Goal: Task Accomplishment & Management: Manage account settings

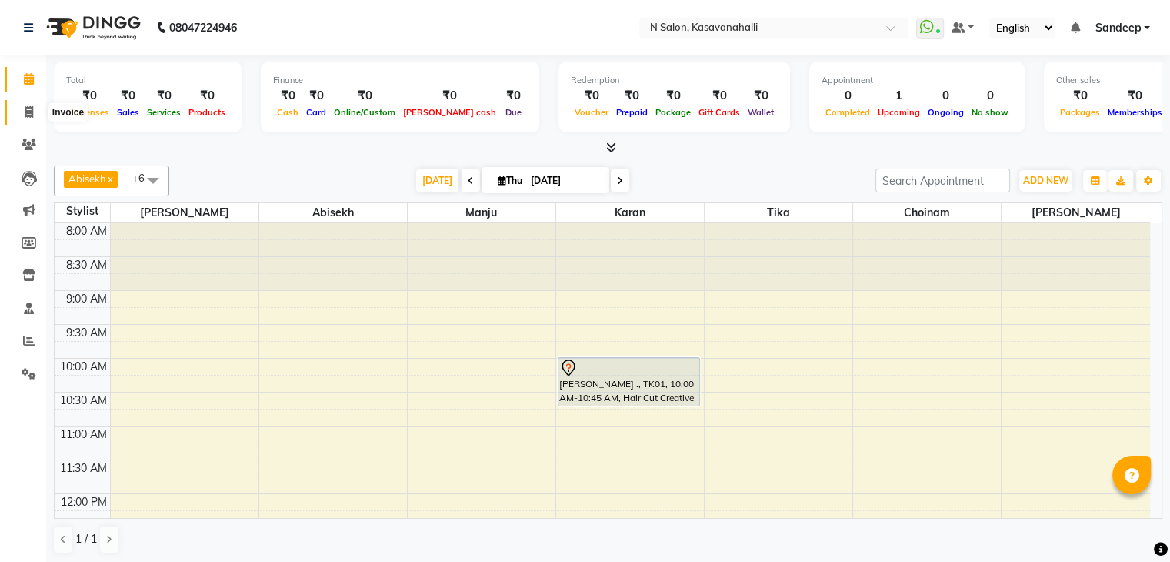
click at [25, 115] on icon at bounding box center [29, 112] width 8 height 12
select select "service"
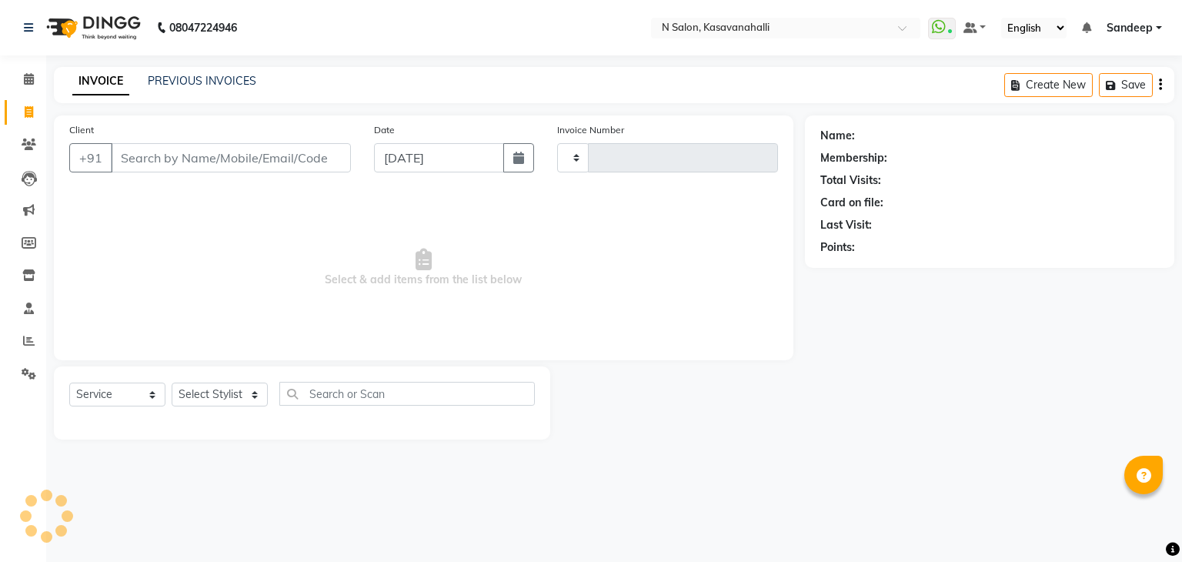
type input "1964"
select select "7111"
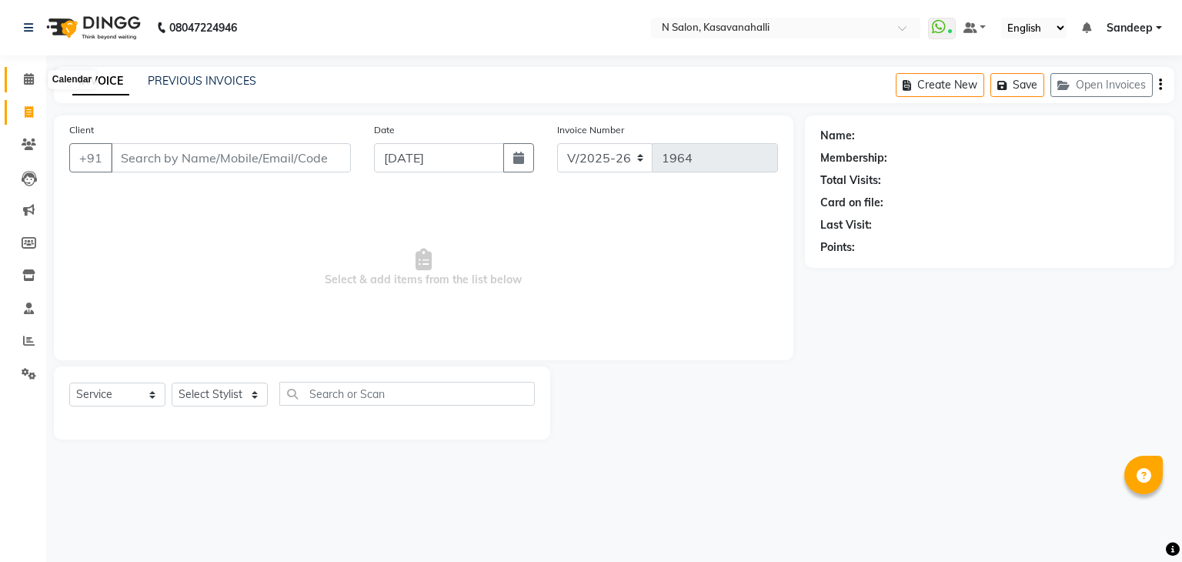
click at [28, 81] on icon at bounding box center [29, 79] width 10 height 12
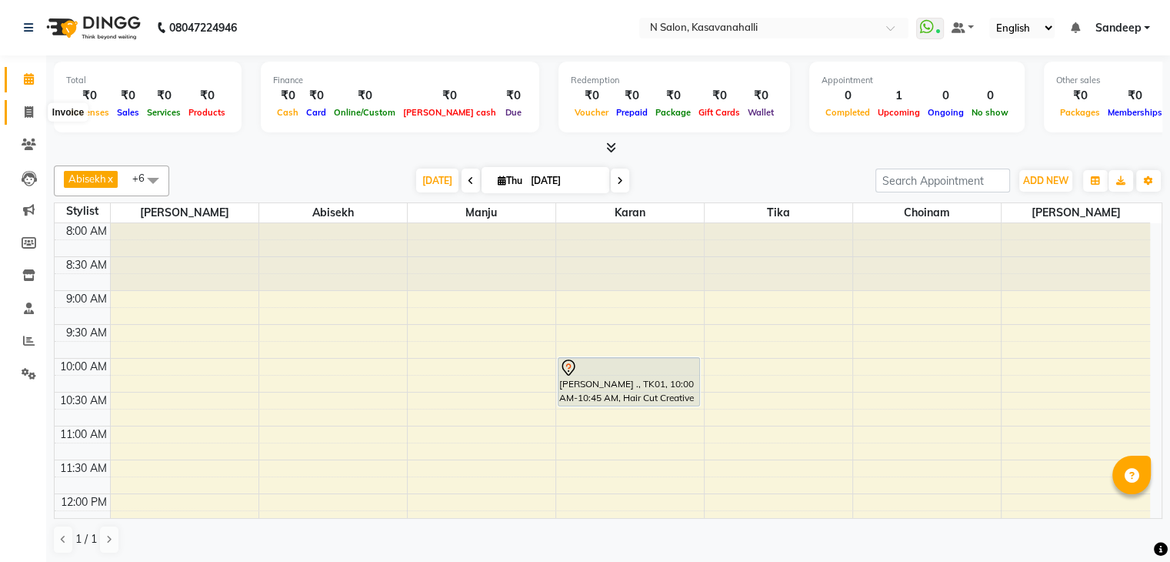
drag, startPoint x: 31, startPoint y: 113, endPoint x: 30, endPoint y: 94, distance: 19.3
click at [29, 112] on icon at bounding box center [29, 112] width 8 height 12
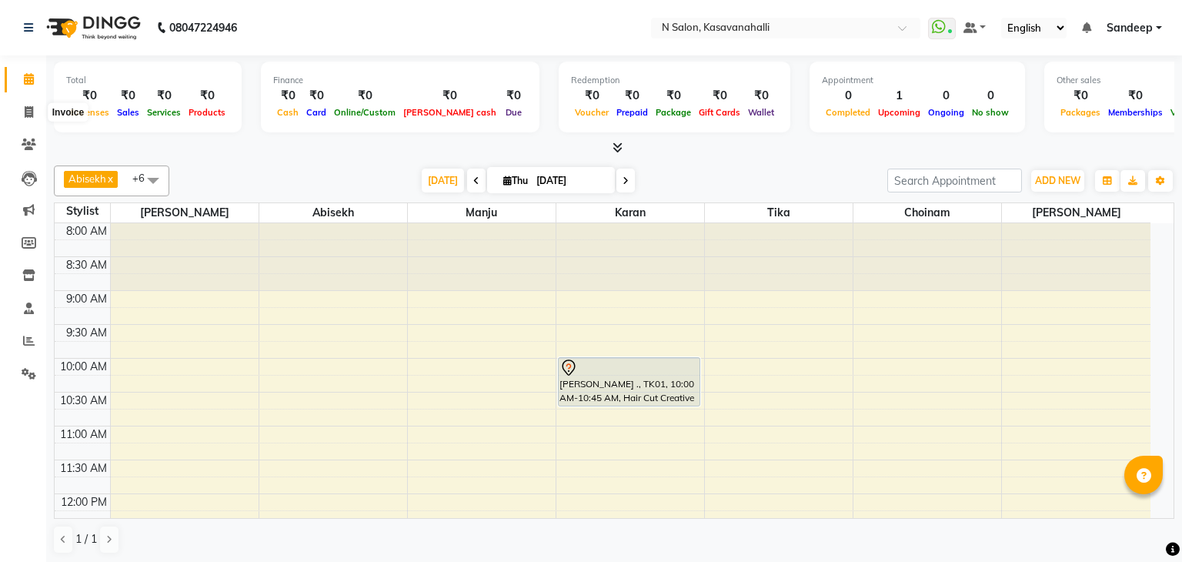
select select "7111"
select select "service"
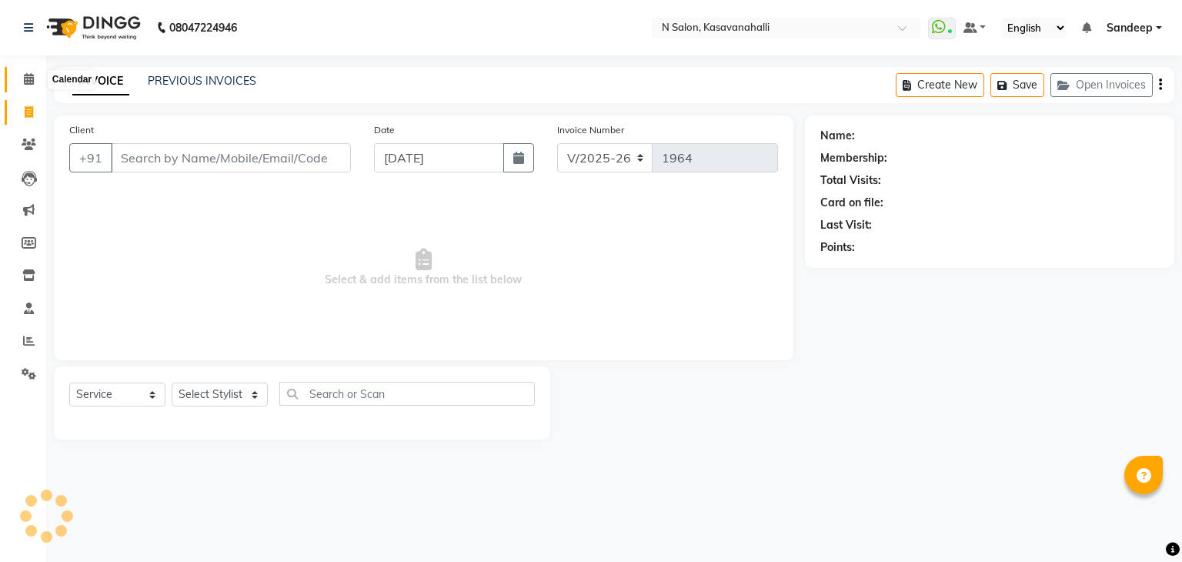
click at [30, 75] on icon at bounding box center [29, 79] width 10 height 12
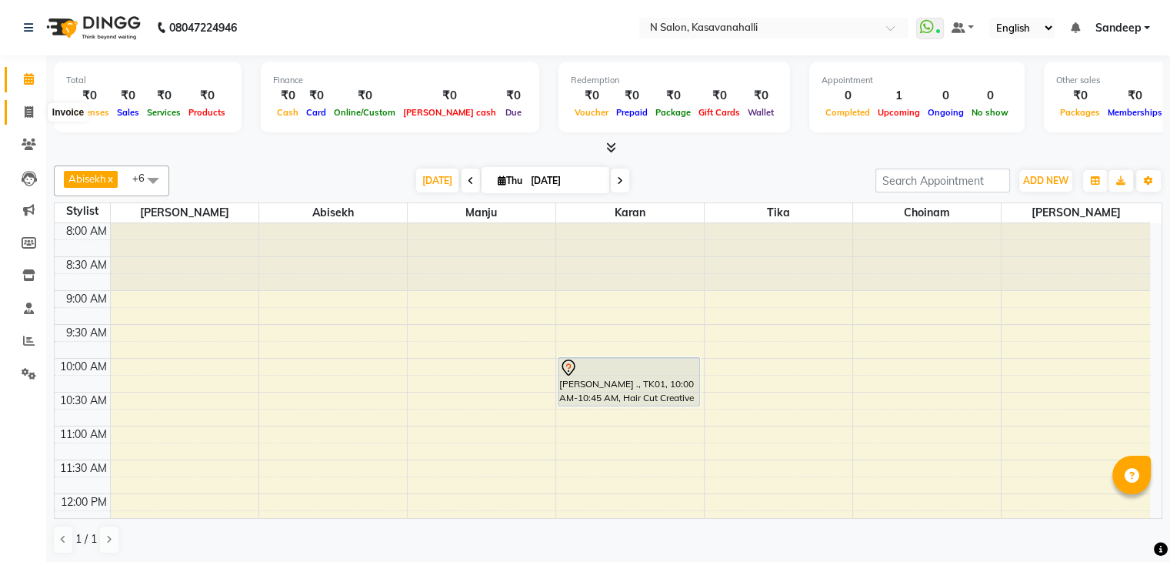
click at [32, 119] on span at bounding box center [28, 113] width 27 height 18
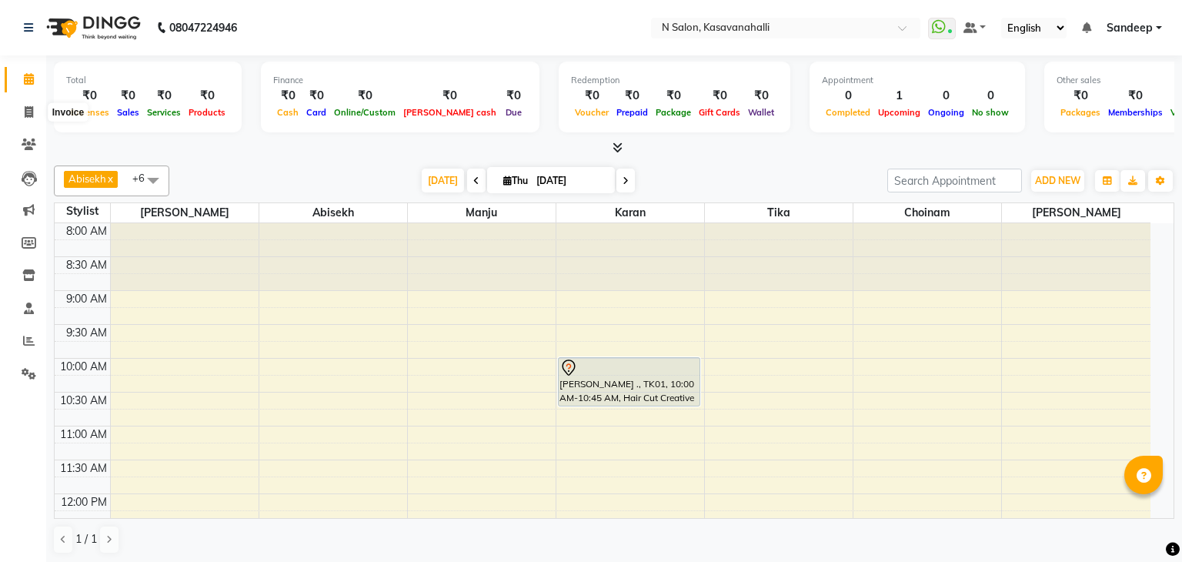
select select "7111"
select select "service"
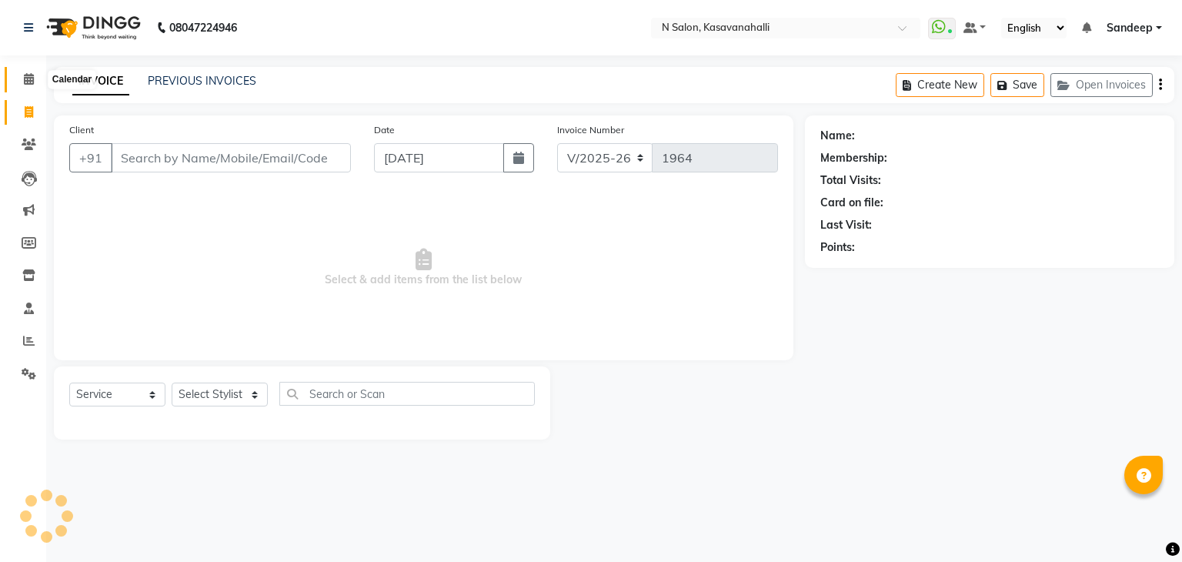
click at [22, 80] on span at bounding box center [28, 80] width 27 height 18
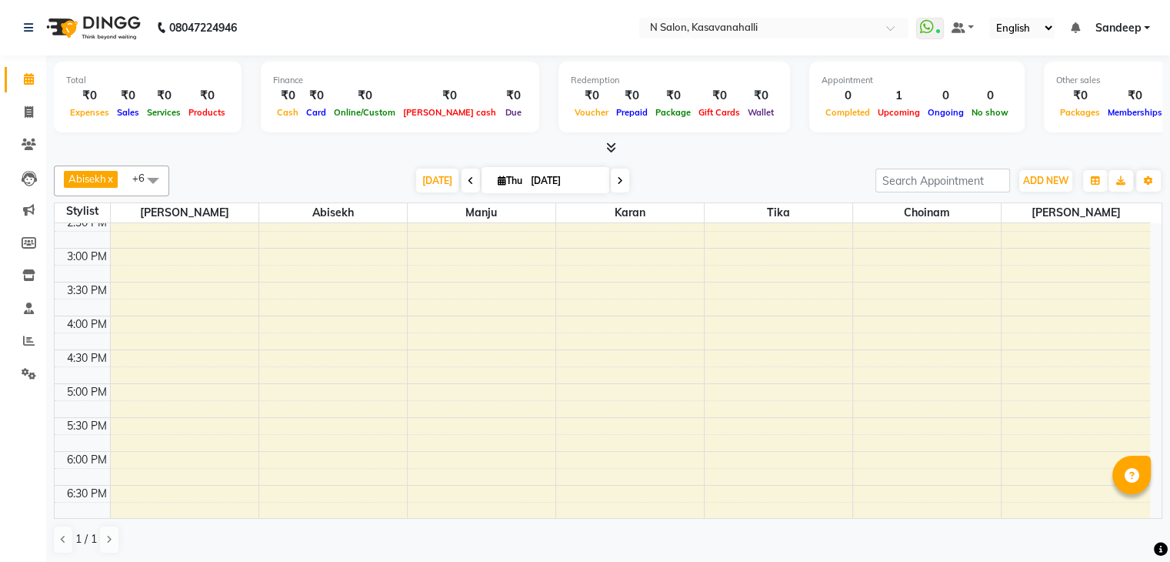
scroll to position [462, 0]
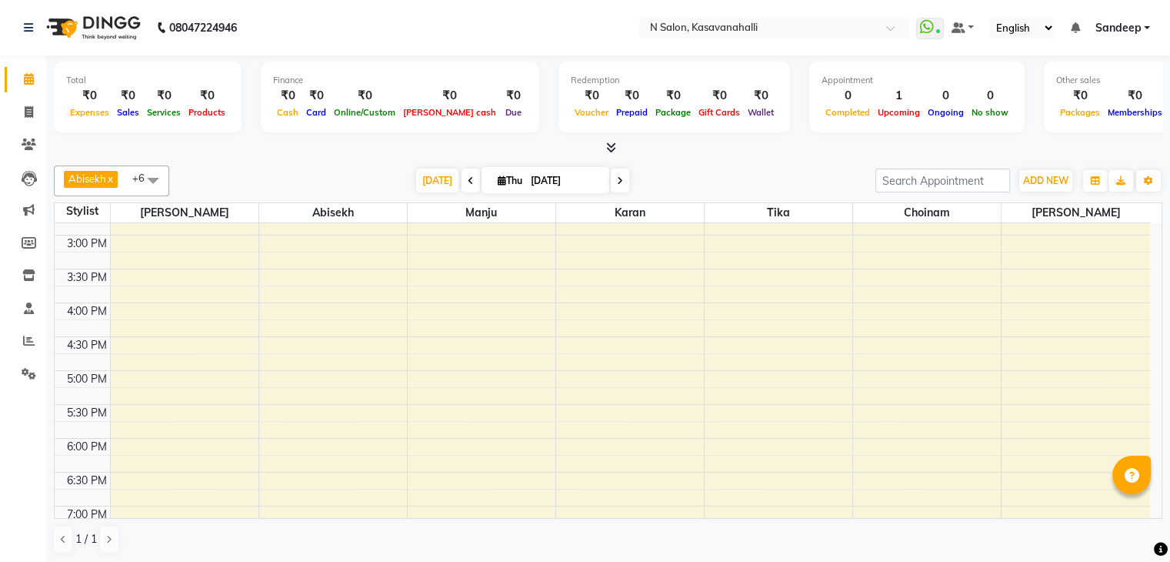
click at [616, 185] on span at bounding box center [620, 181] width 18 height 24
type input "[DATE]"
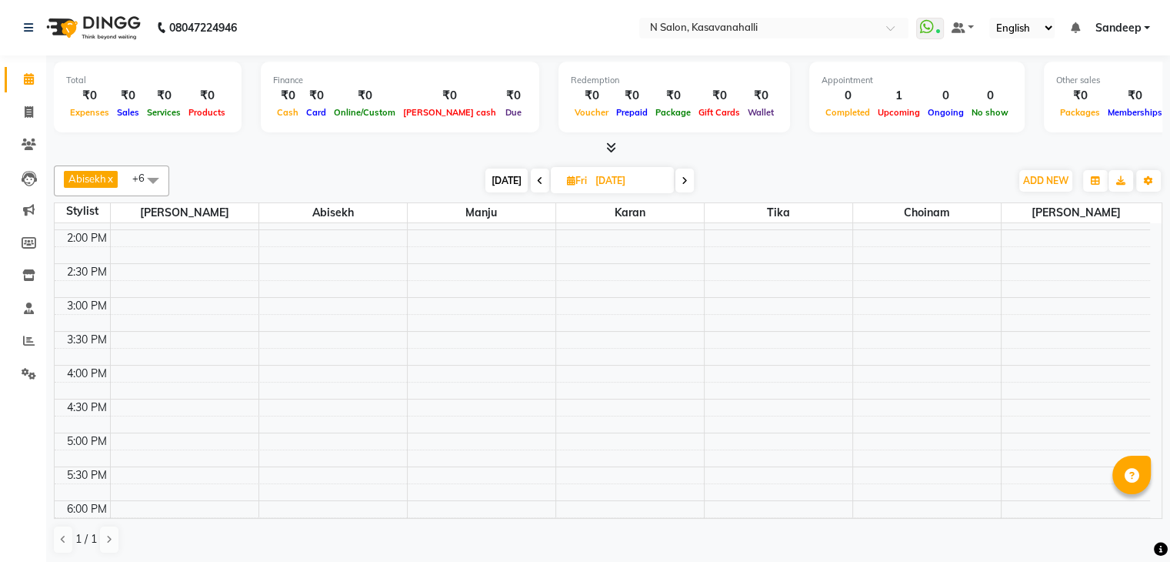
scroll to position [489, 0]
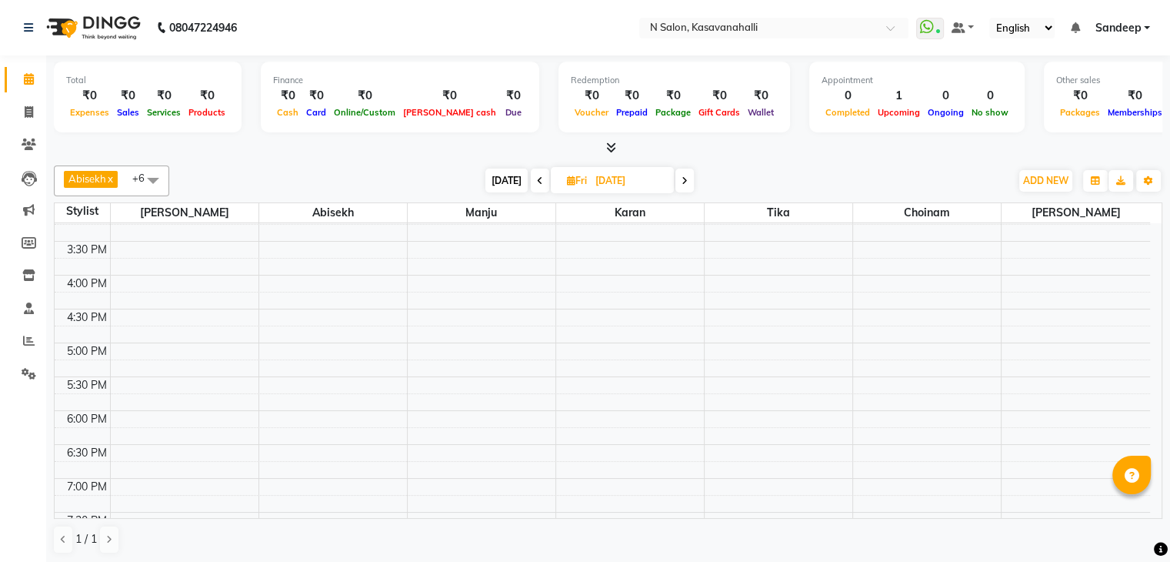
click at [317, 482] on div "8:00 AM 8:30 AM 9:00 AM 9:30 AM 10:00 AM 10:30 AM 11:00 AM 11:30 AM 12:00 PM 12…" at bounding box center [603, 174] width 1096 height 880
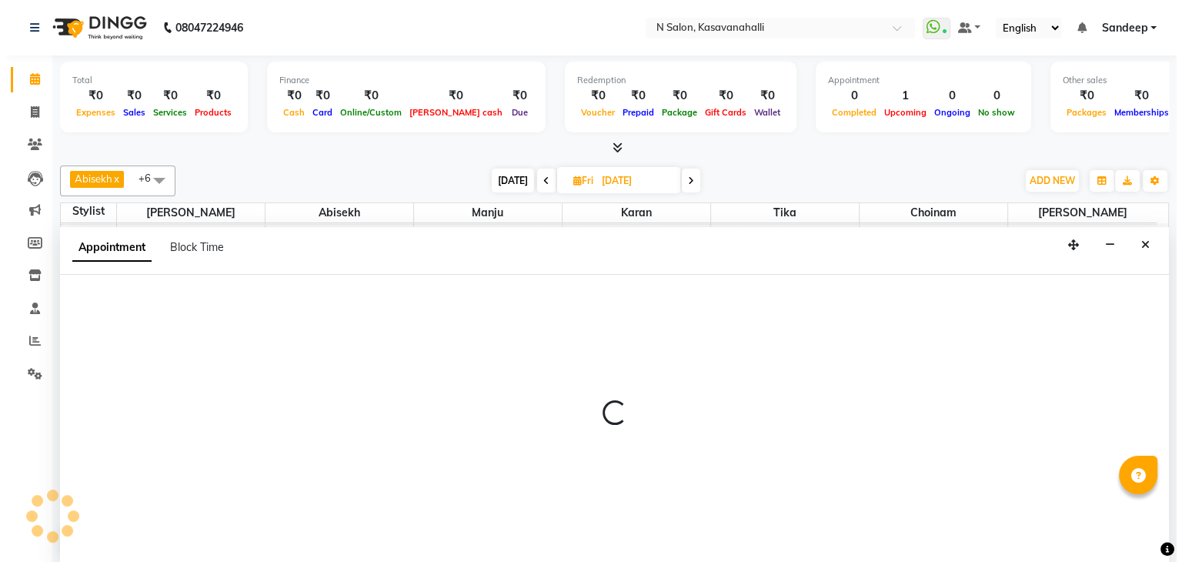
scroll to position [1, 0]
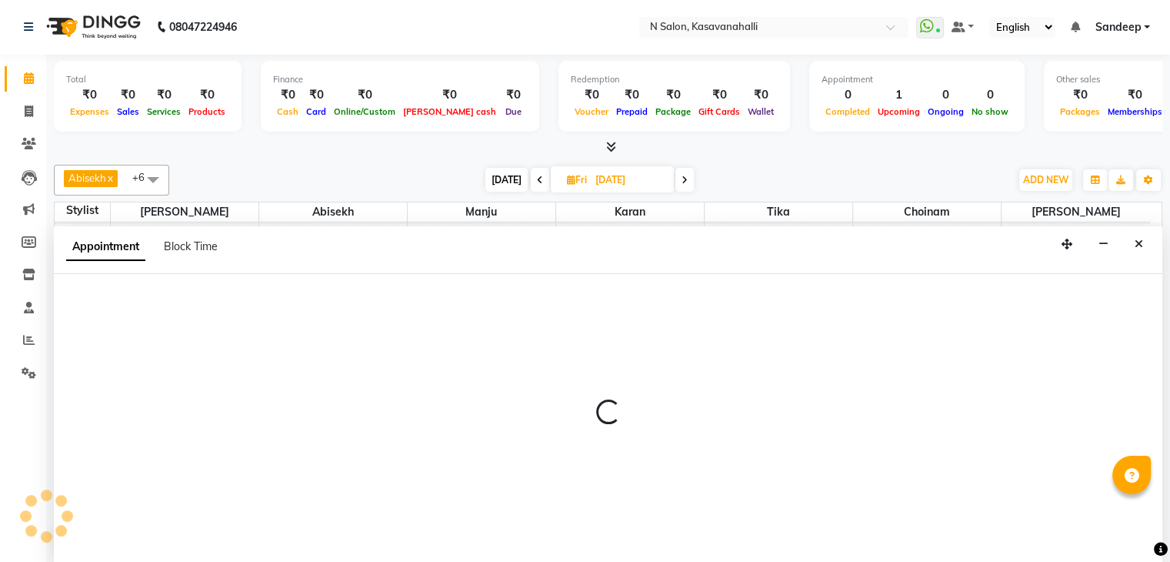
select select "75765"
select select "tentative"
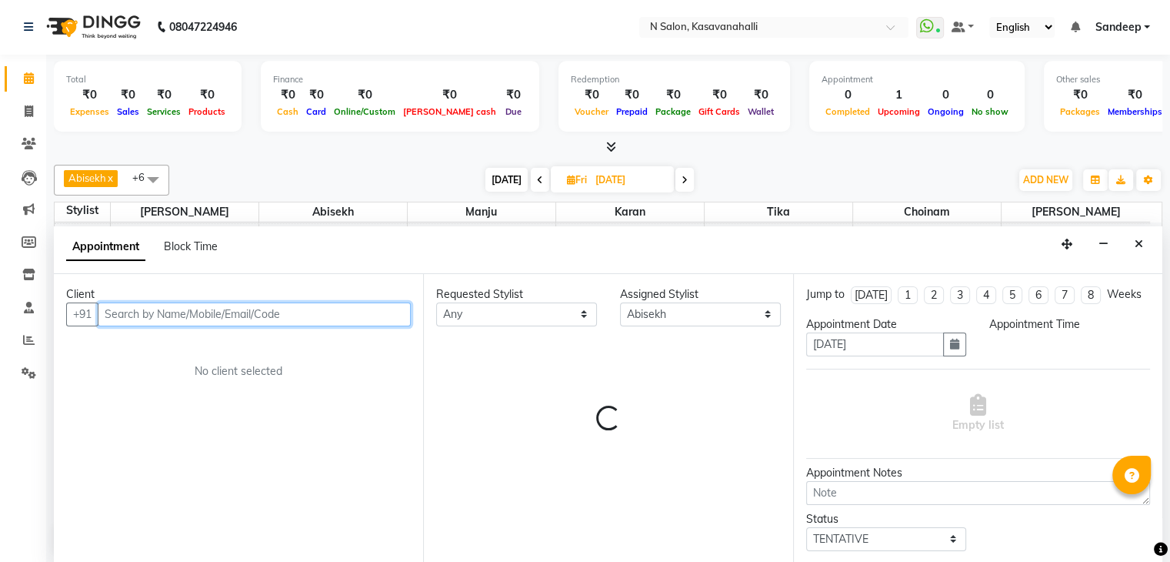
select select "1140"
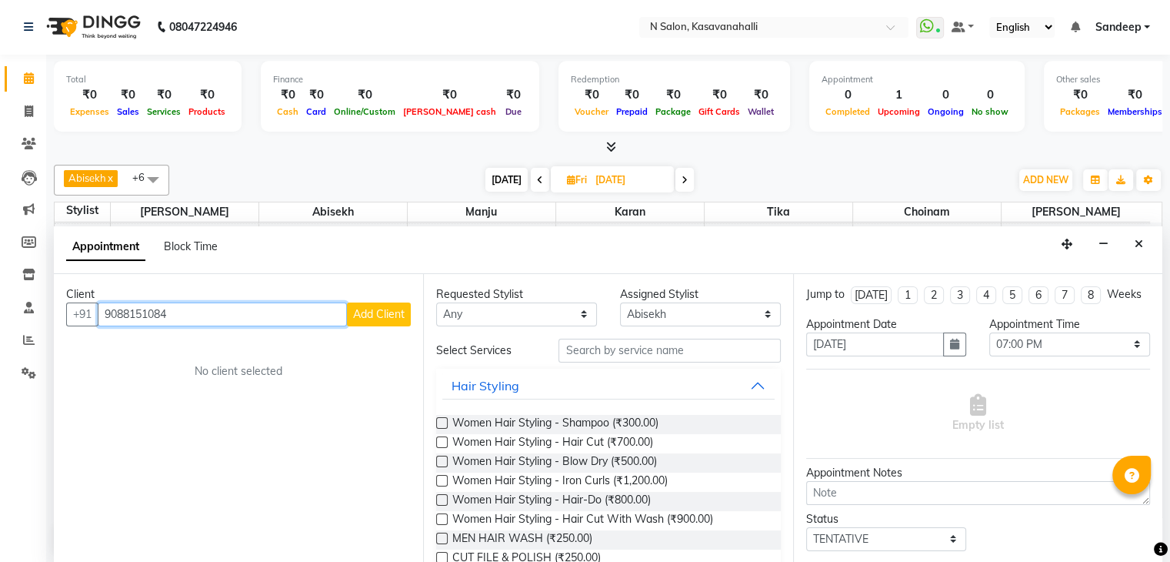
type input "9088151084"
click at [391, 319] on span "Add Client" at bounding box center [379, 314] width 52 height 14
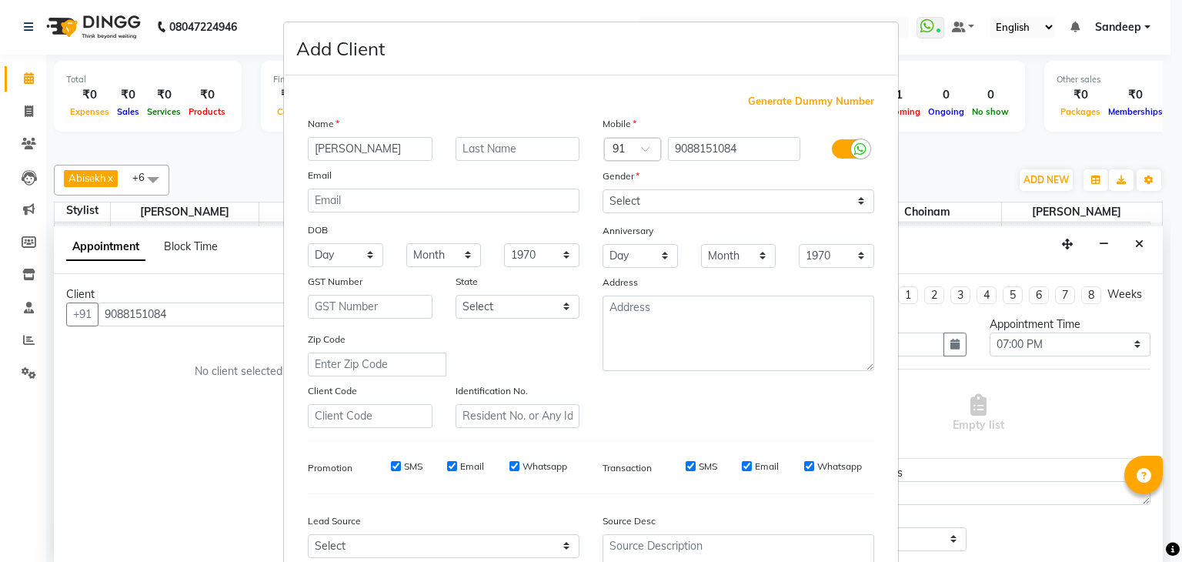
type input "[PERSON_NAME]"
click at [840, 209] on select "Select [DEMOGRAPHIC_DATA] [DEMOGRAPHIC_DATA] Other Prefer Not To Say" at bounding box center [739, 201] width 272 height 24
select select "[DEMOGRAPHIC_DATA]"
click at [603, 190] on select "Select [DEMOGRAPHIC_DATA] [DEMOGRAPHIC_DATA] Other Prefer Not To Say" at bounding box center [739, 201] width 272 height 24
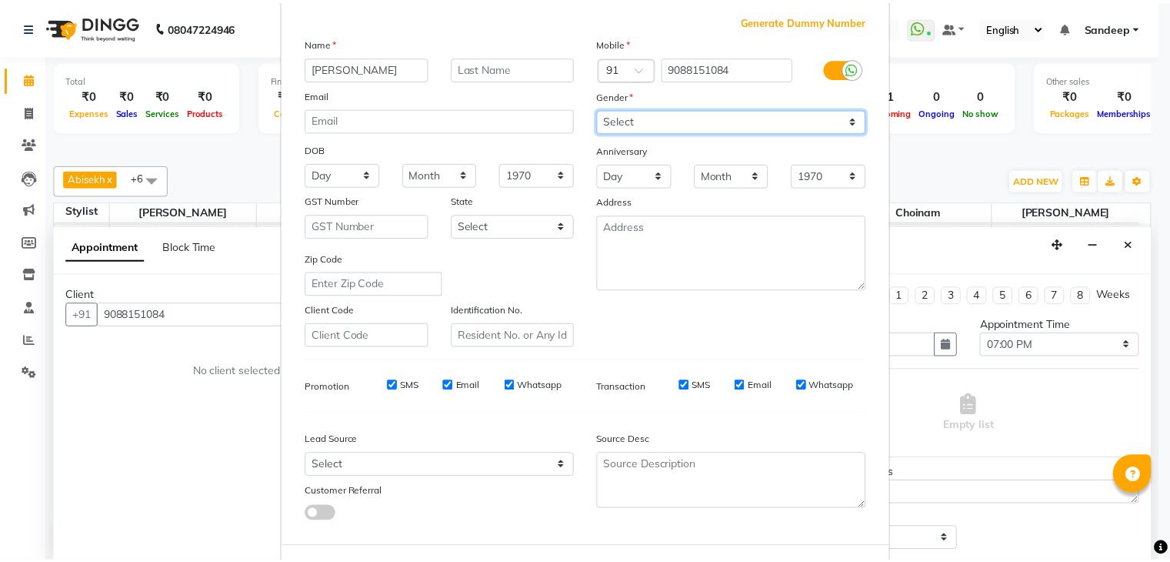
scroll to position [156, 0]
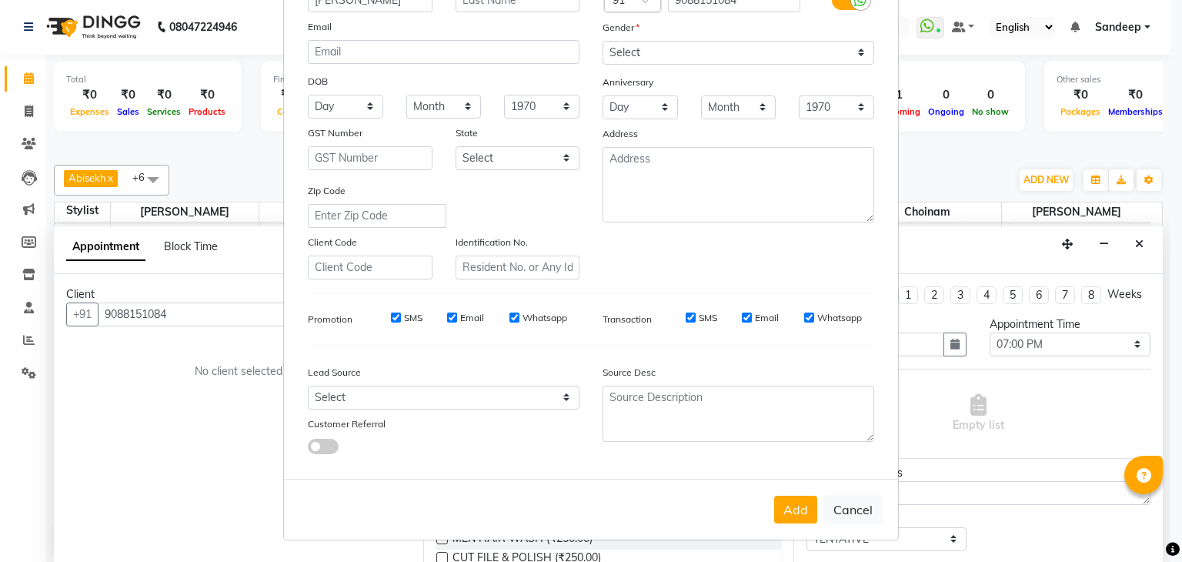
click at [788, 514] on button "Add" at bounding box center [795, 510] width 43 height 28
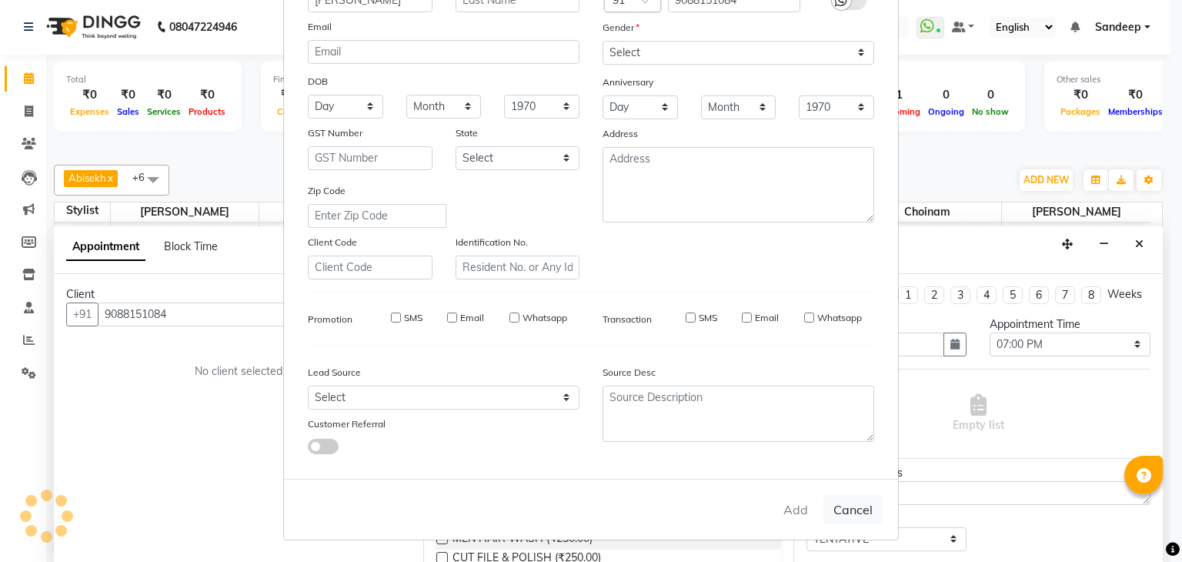
select select
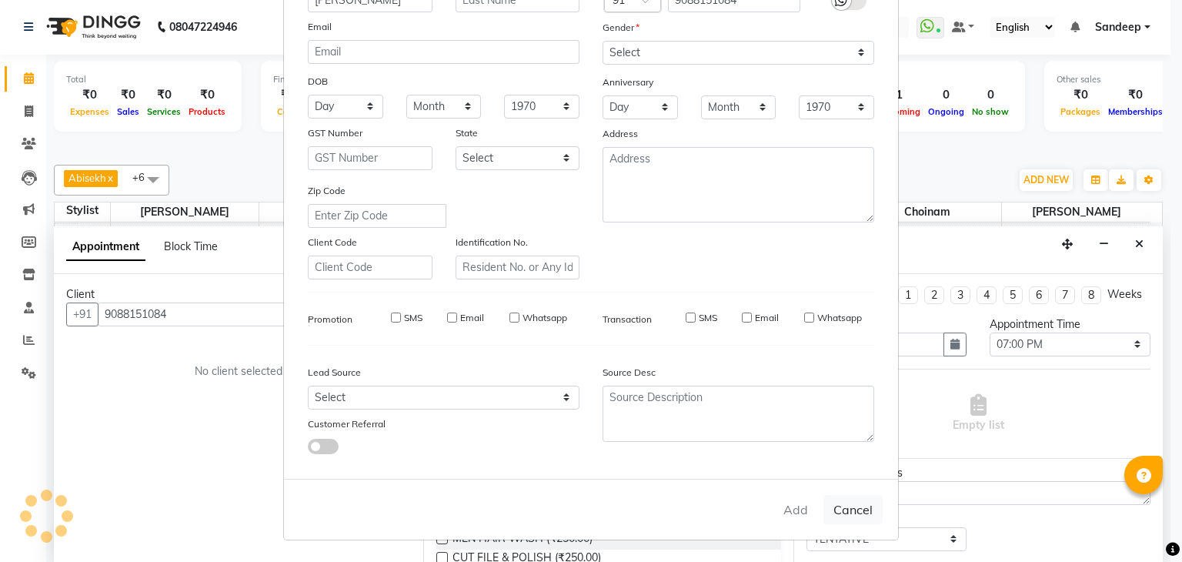
select select
checkbox input "false"
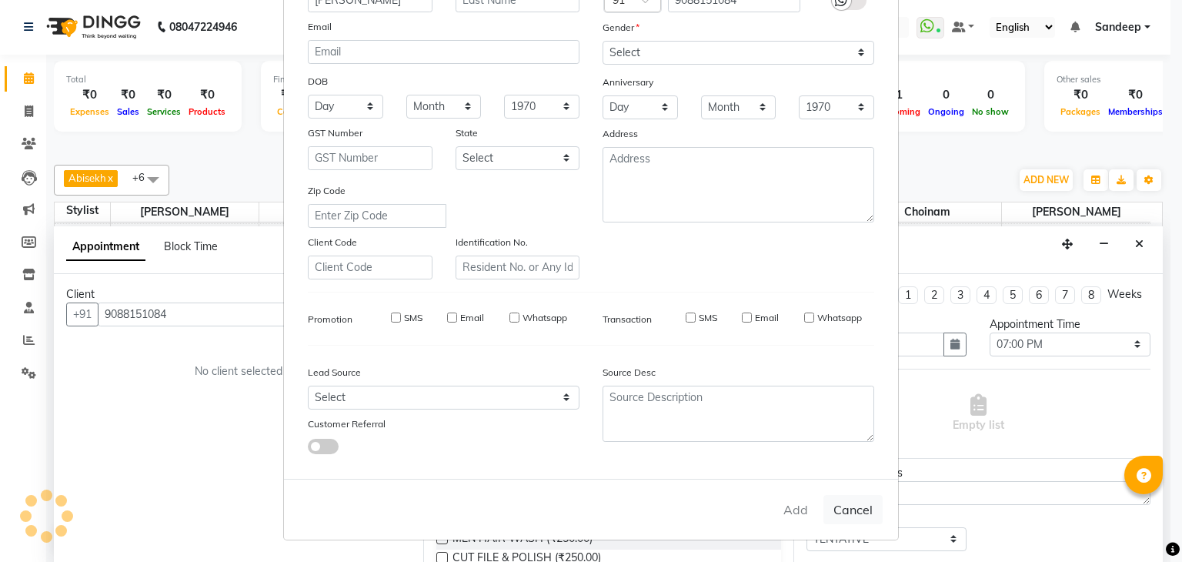
checkbox input "false"
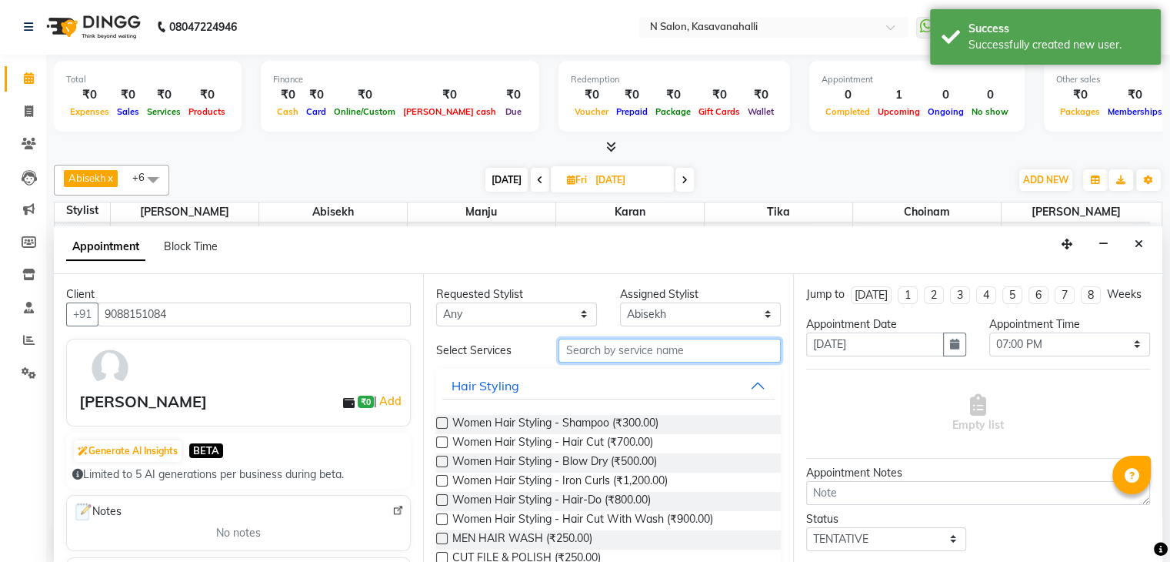
click at [612, 352] on input "text" at bounding box center [670, 351] width 222 height 24
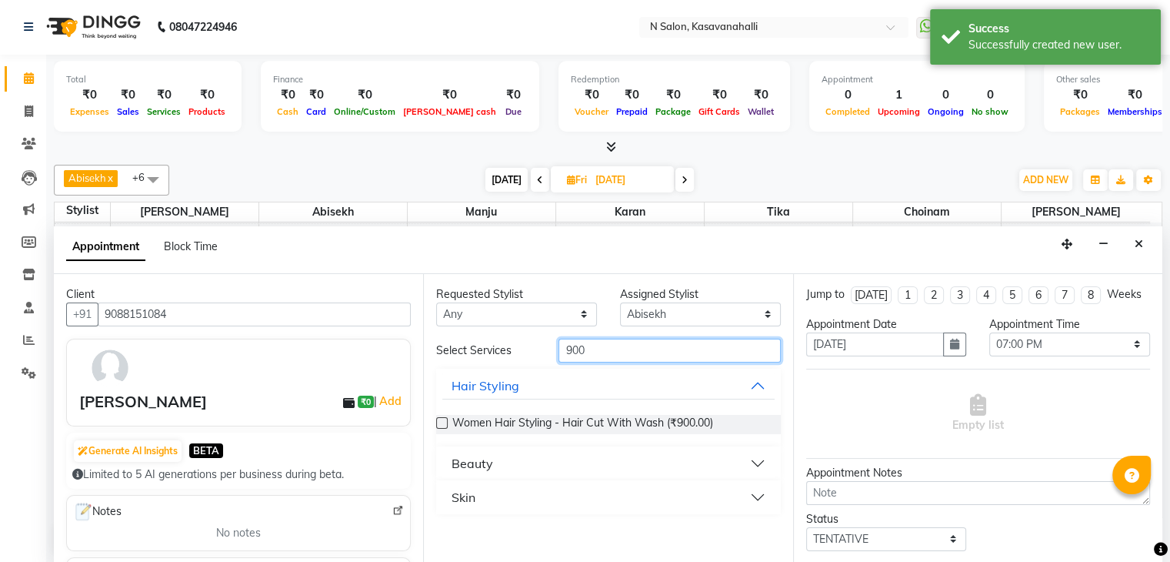
type input "900"
click at [443, 422] on label at bounding box center [442, 423] width 12 height 12
click at [443, 422] on input "checkbox" at bounding box center [441, 424] width 10 height 10
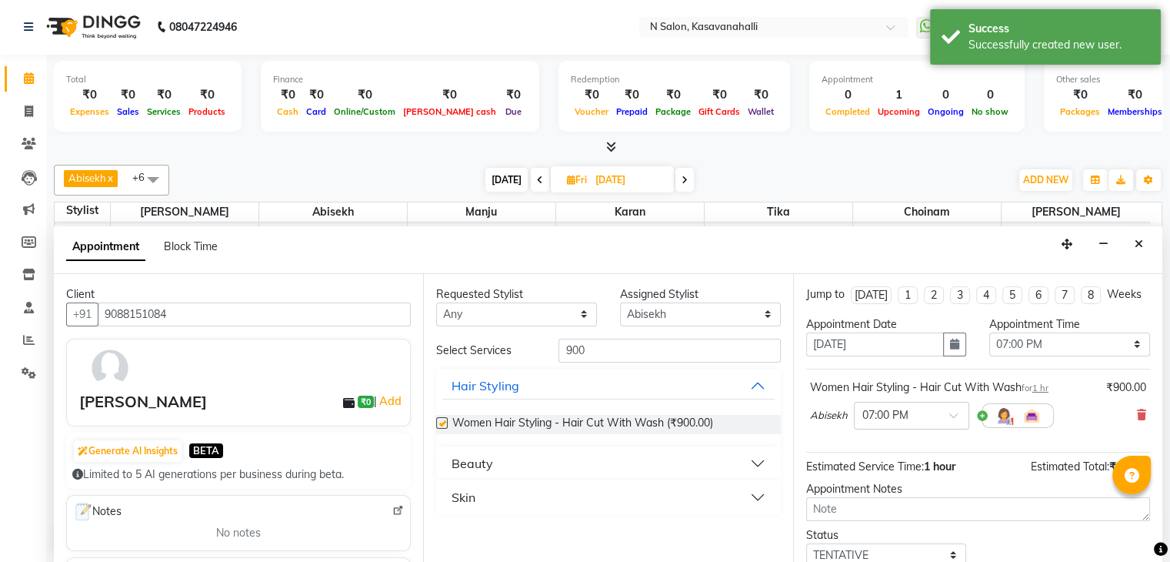
checkbox input "false"
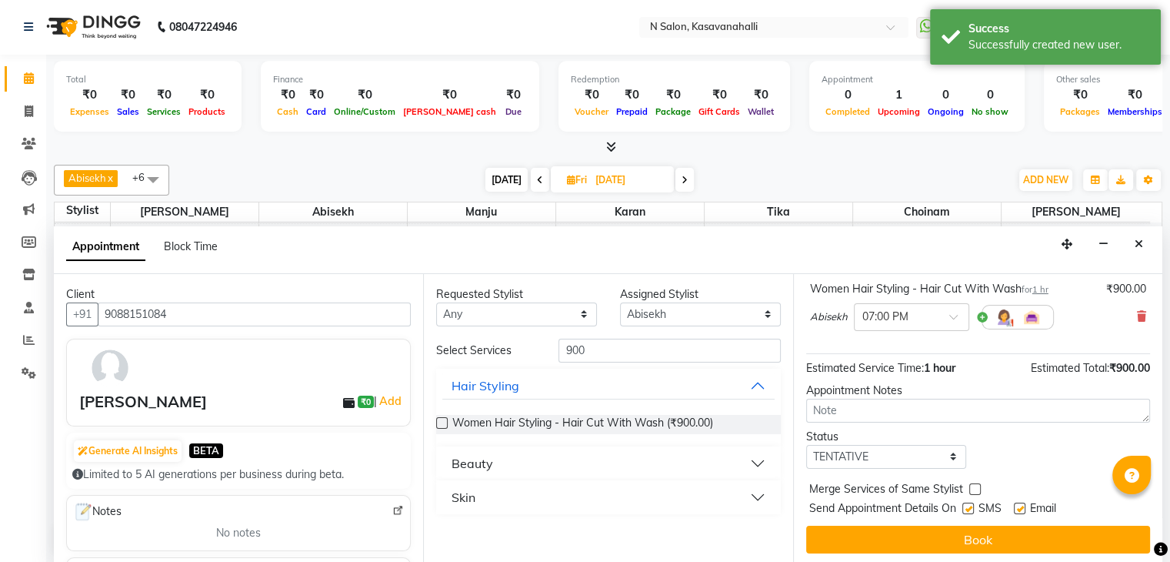
scroll to position [100, 0]
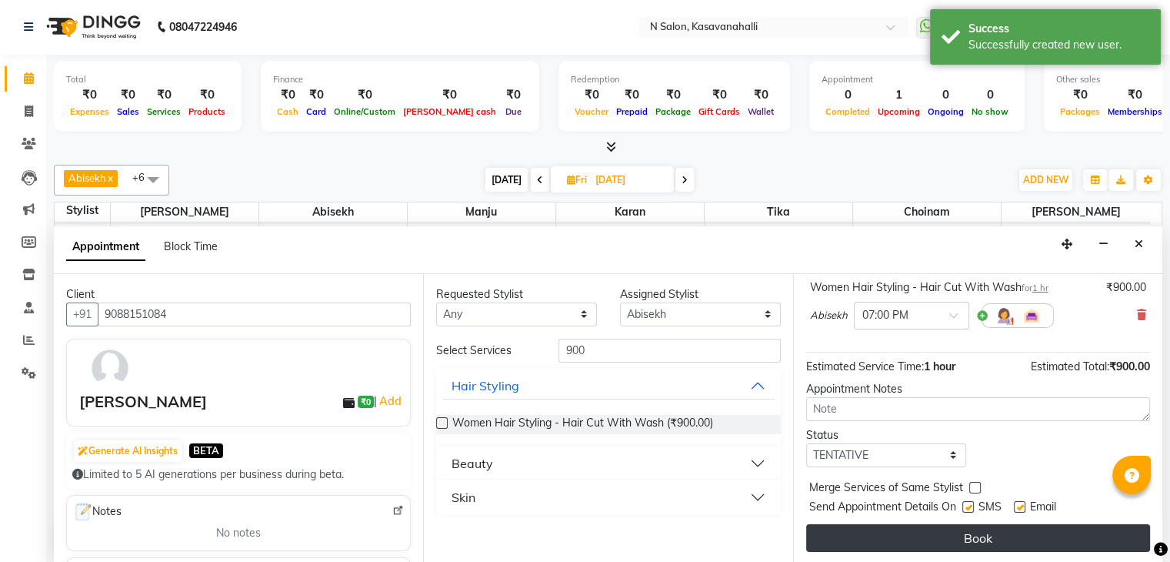
click at [994, 543] on button "Book" at bounding box center [978, 538] width 344 height 28
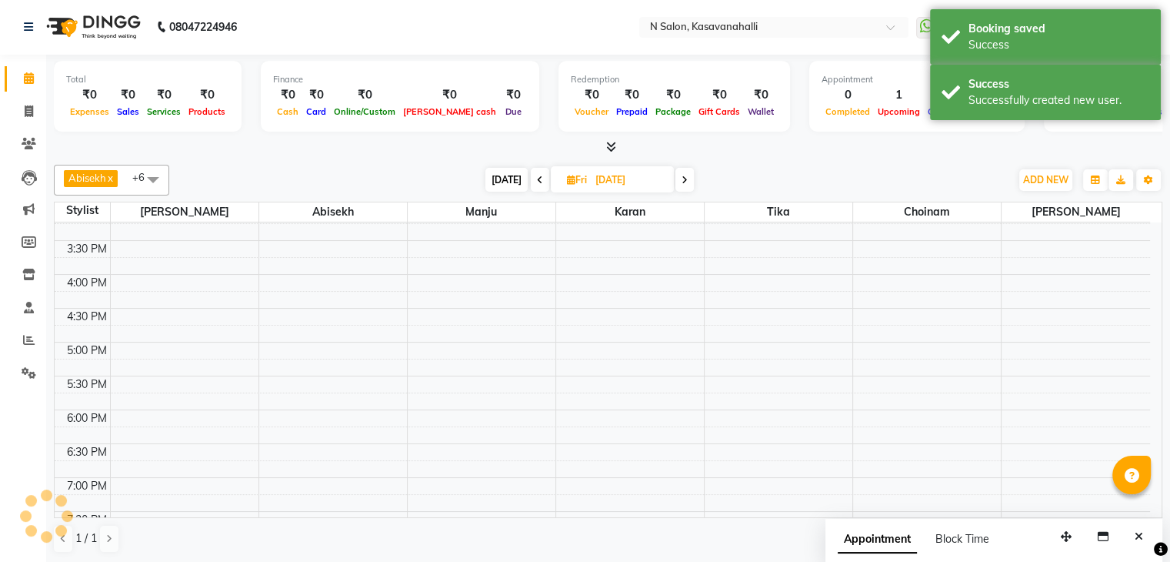
scroll to position [0, 0]
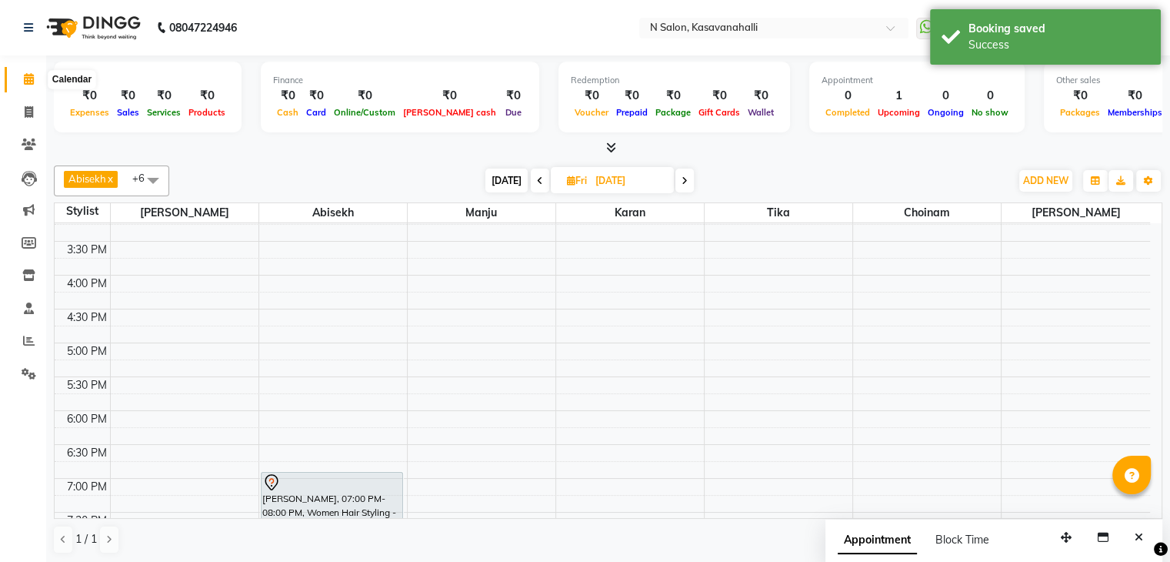
click at [25, 81] on icon at bounding box center [29, 79] width 10 height 12
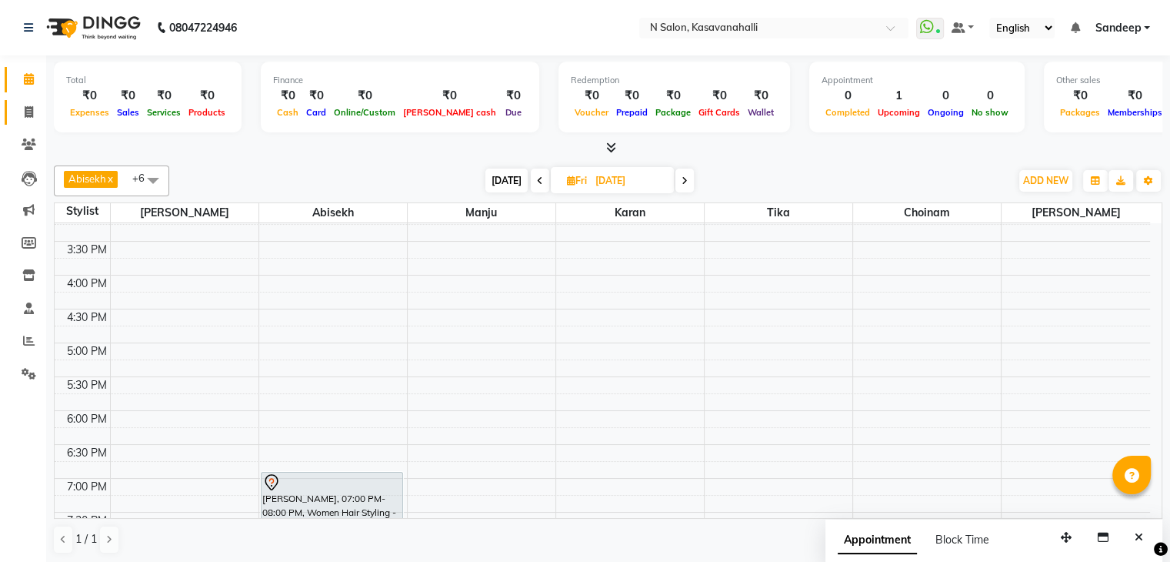
click at [28, 106] on icon at bounding box center [29, 112] width 8 height 12
select select "service"
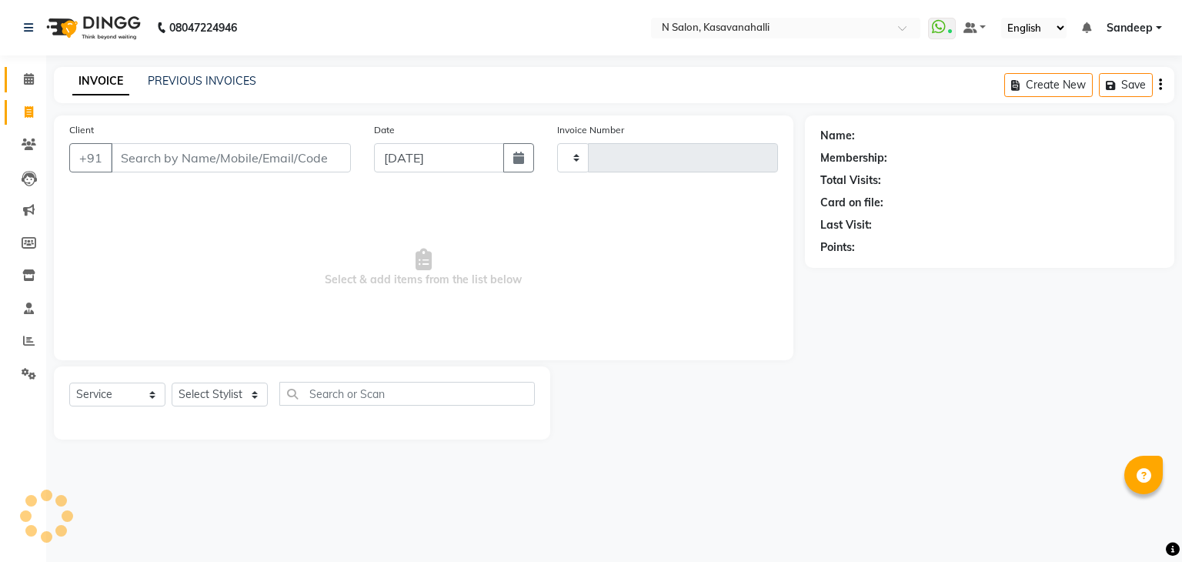
type input "1964"
select select "7111"
click at [28, 77] on icon at bounding box center [29, 79] width 10 height 12
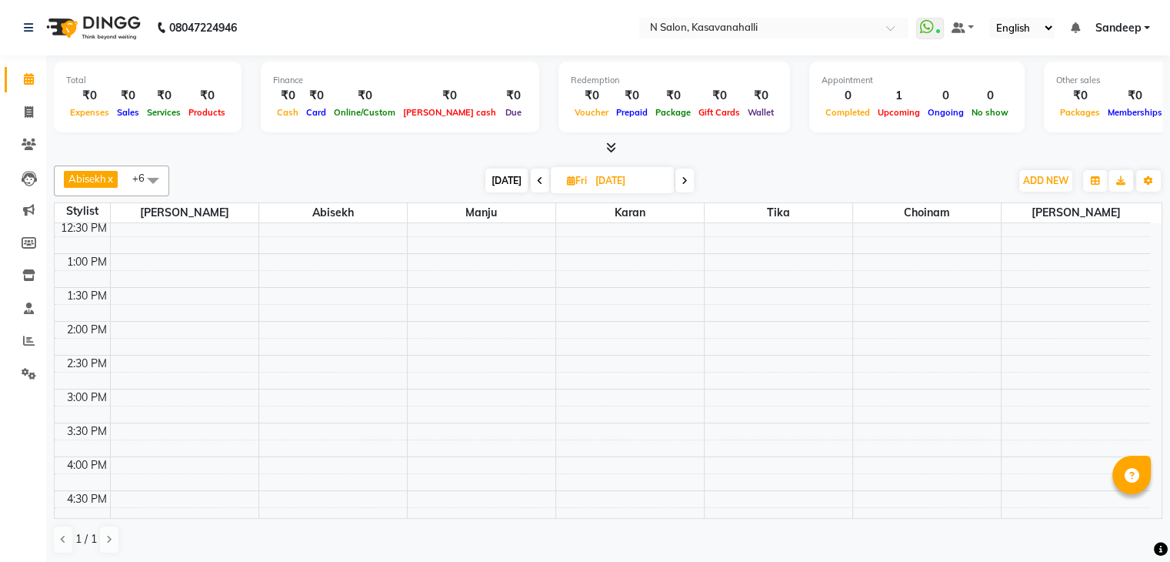
scroll to position [539, 0]
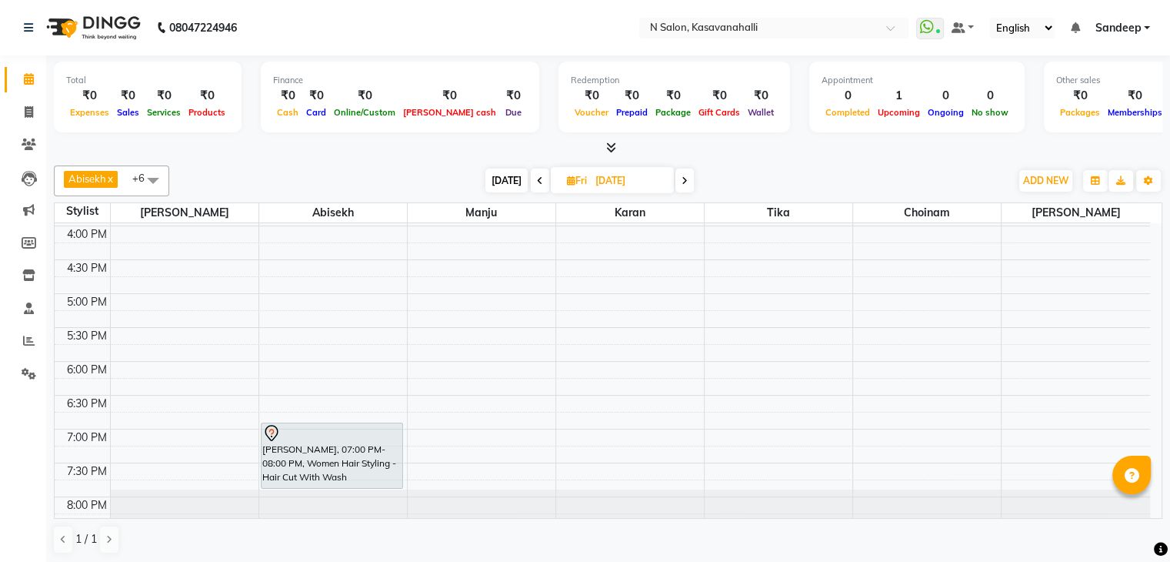
click at [543, 179] on span at bounding box center [540, 181] width 18 height 24
type input "[DATE]"
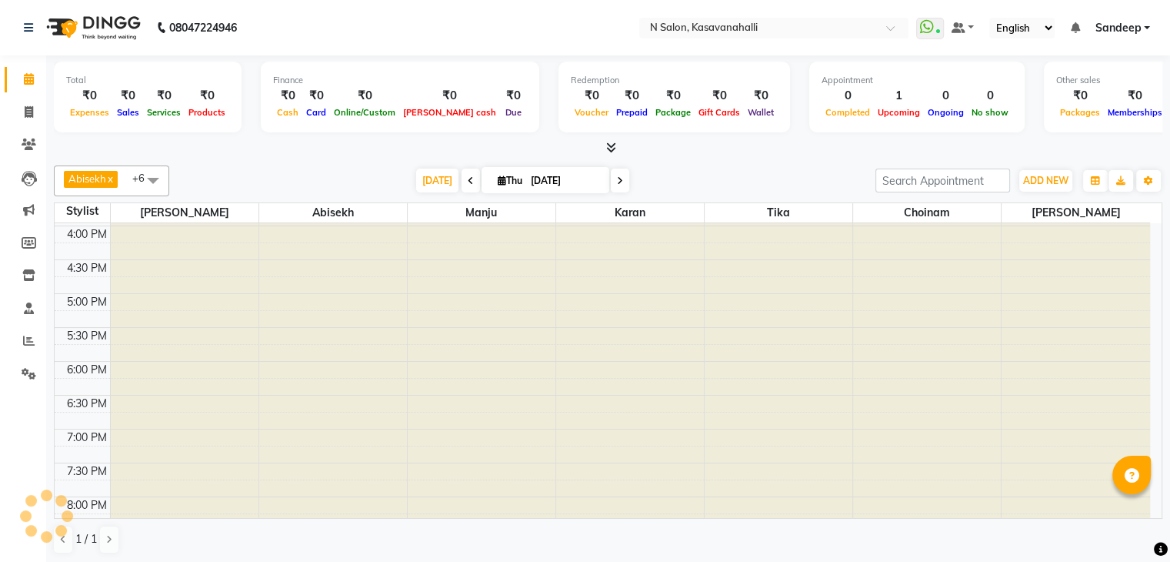
scroll to position [336, 0]
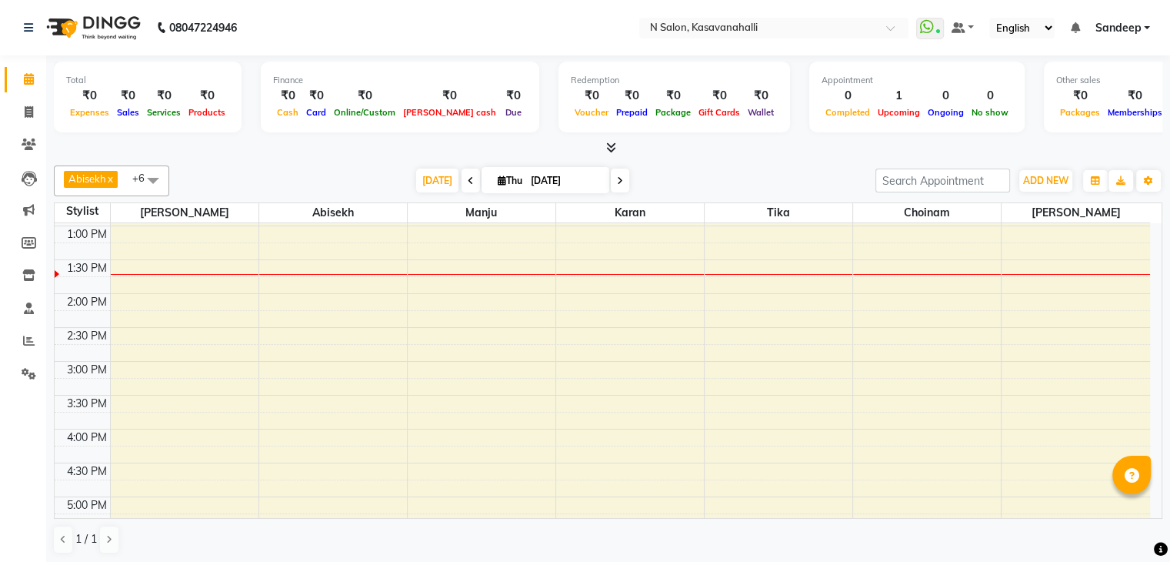
click at [6, 98] on li "Invoice" at bounding box center [23, 112] width 46 height 33
click at [25, 119] on span at bounding box center [28, 113] width 27 height 18
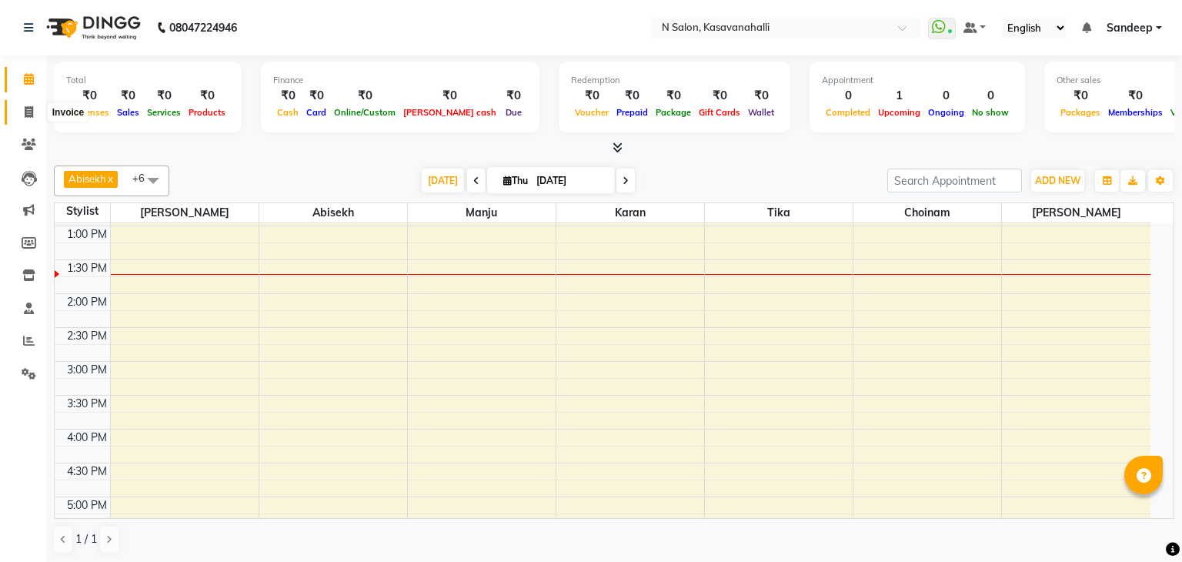
select select "service"
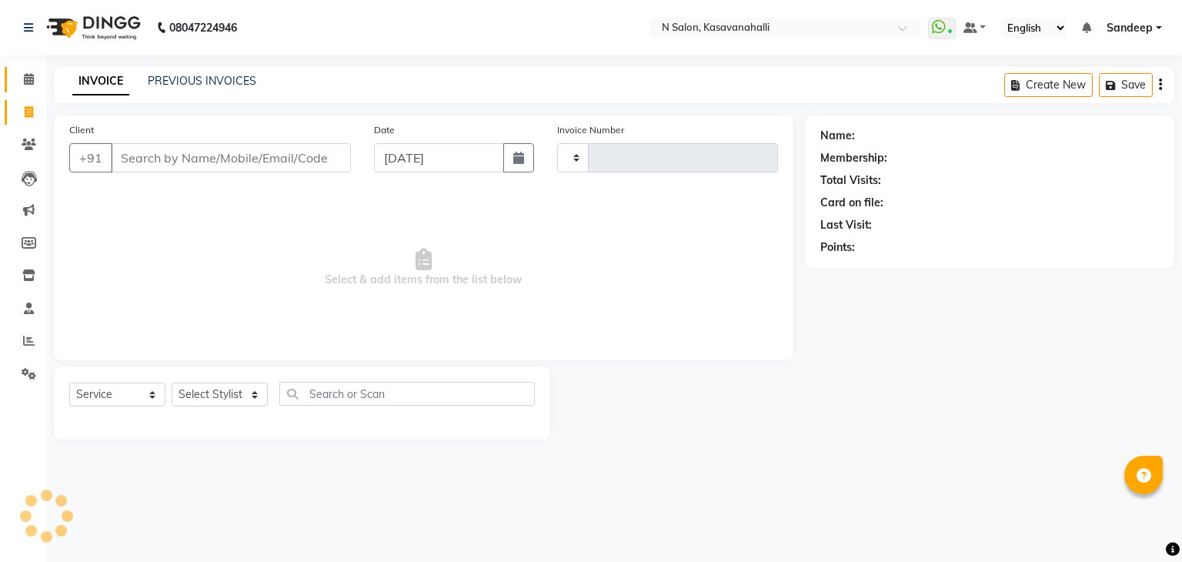
type input "1964"
select select "7111"
click at [28, 69] on link "Calendar" at bounding box center [23, 79] width 37 height 25
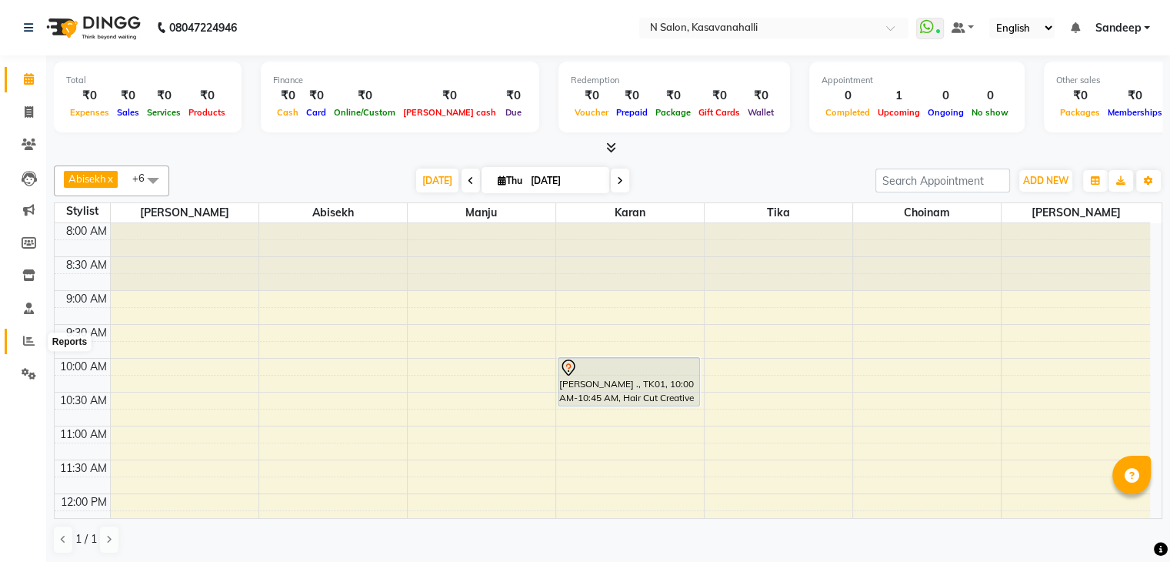
click at [23, 339] on icon at bounding box center [29, 341] width 12 height 12
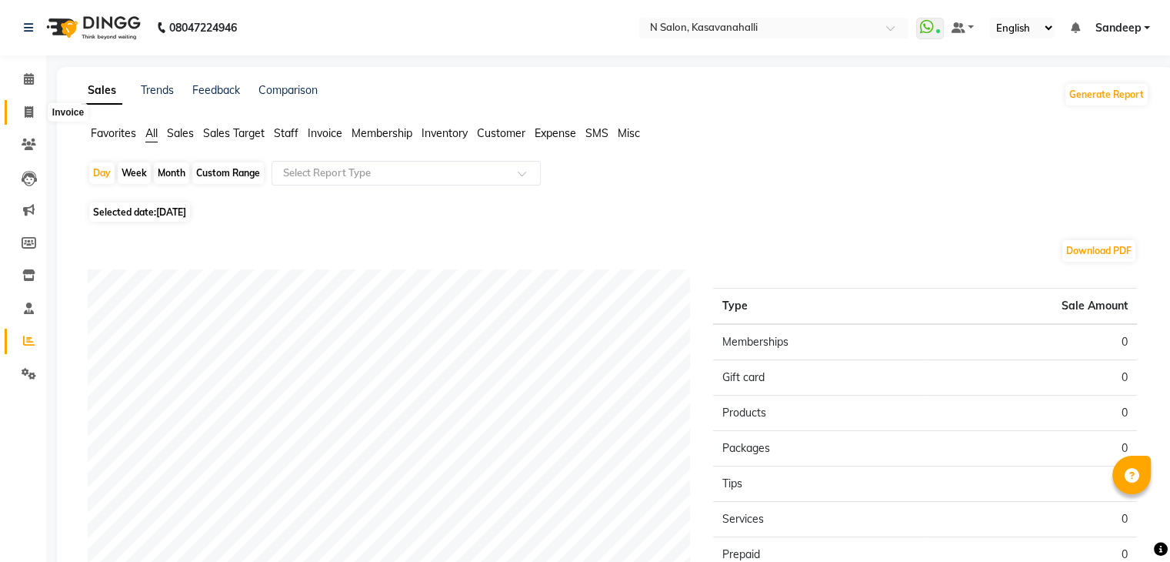
click at [21, 108] on span at bounding box center [28, 113] width 27 height 18
select select "service"
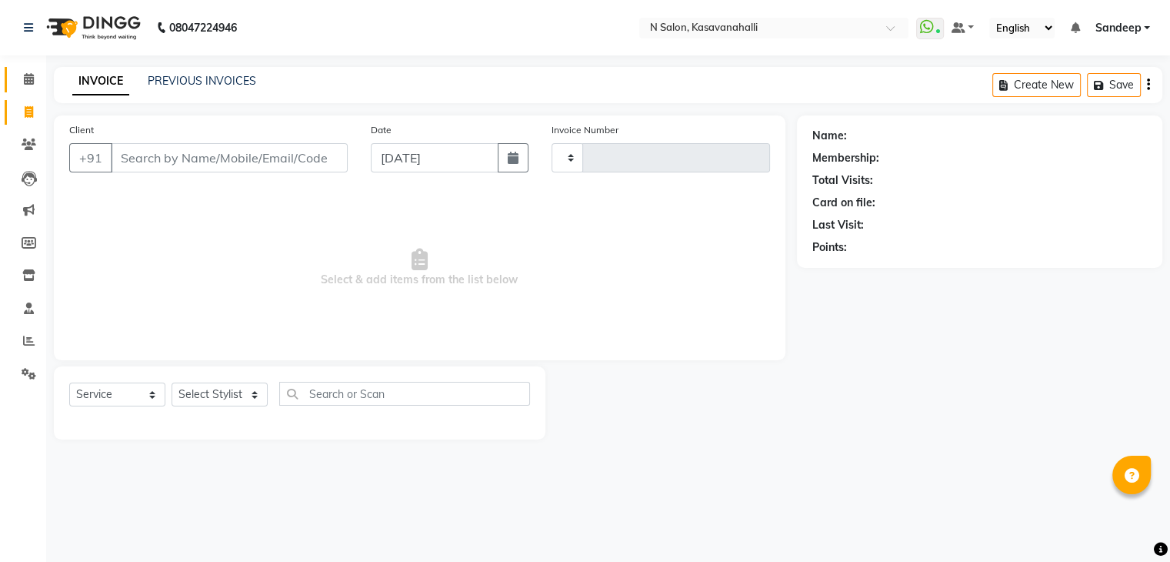
type input "1964"
select select "7111"
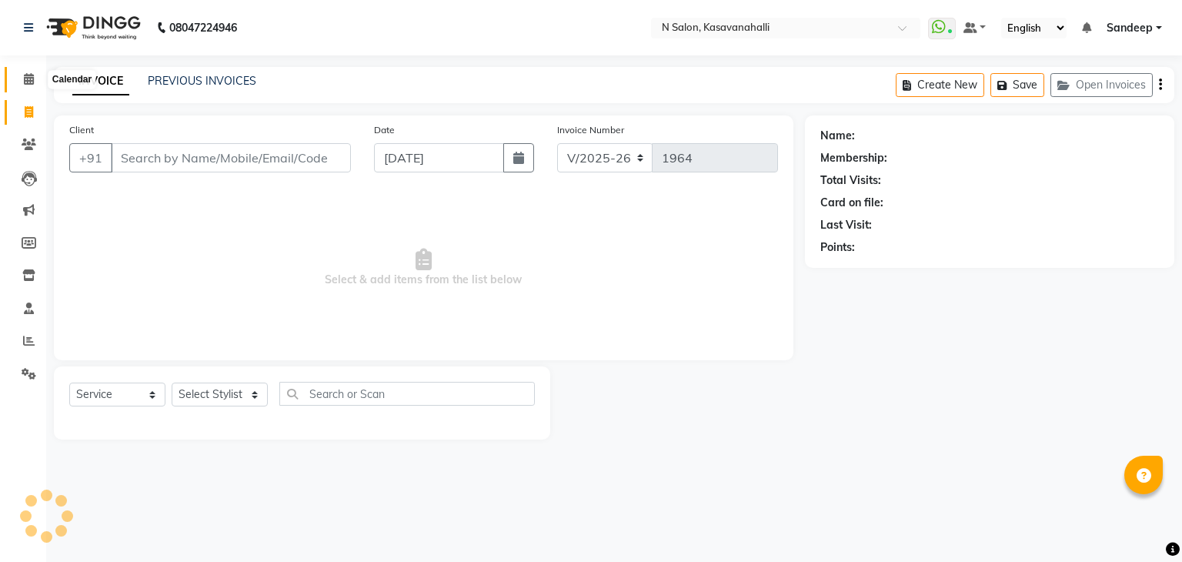
click at [28, 82] on icon at bounding box center [29, 79] width 10 height 12
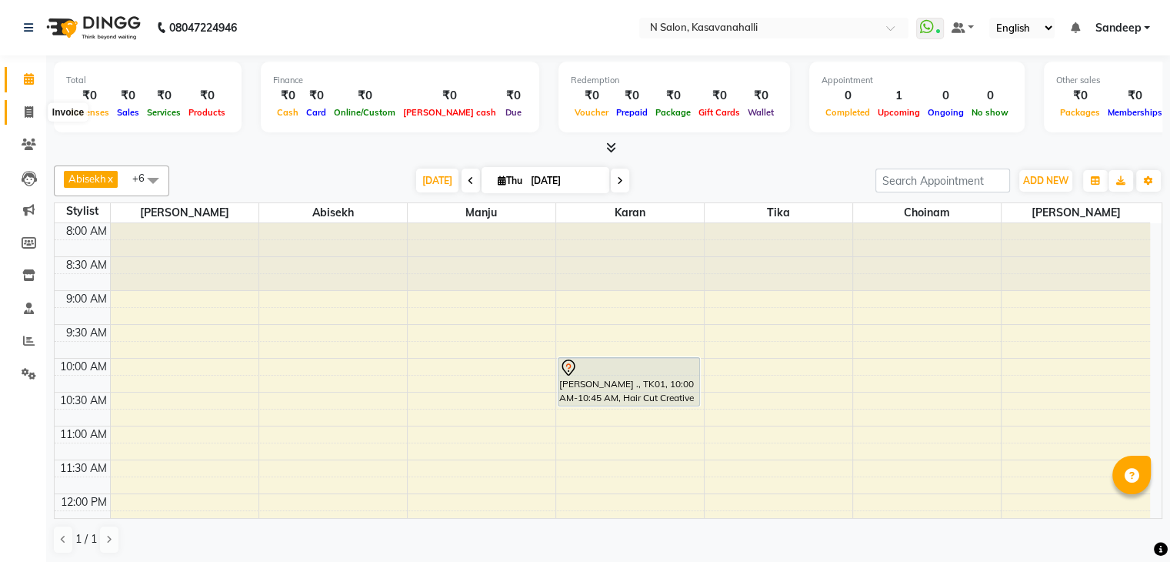
click at [28, 110] on icon at bounding box center [29, 112] width 8 height 12
select select "service"
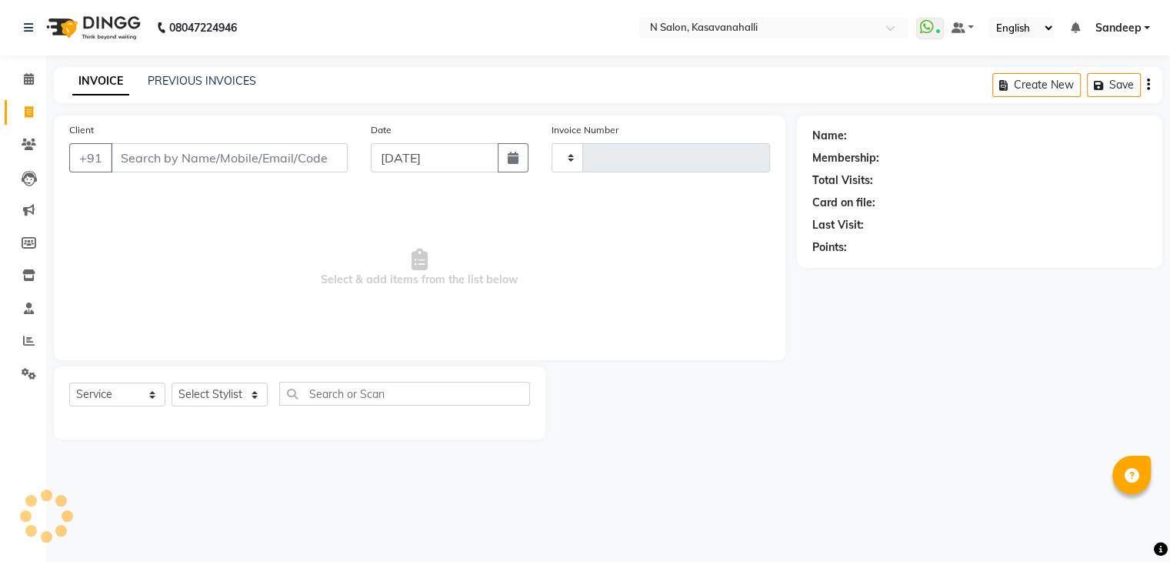
type input "1964"
select select "7111"
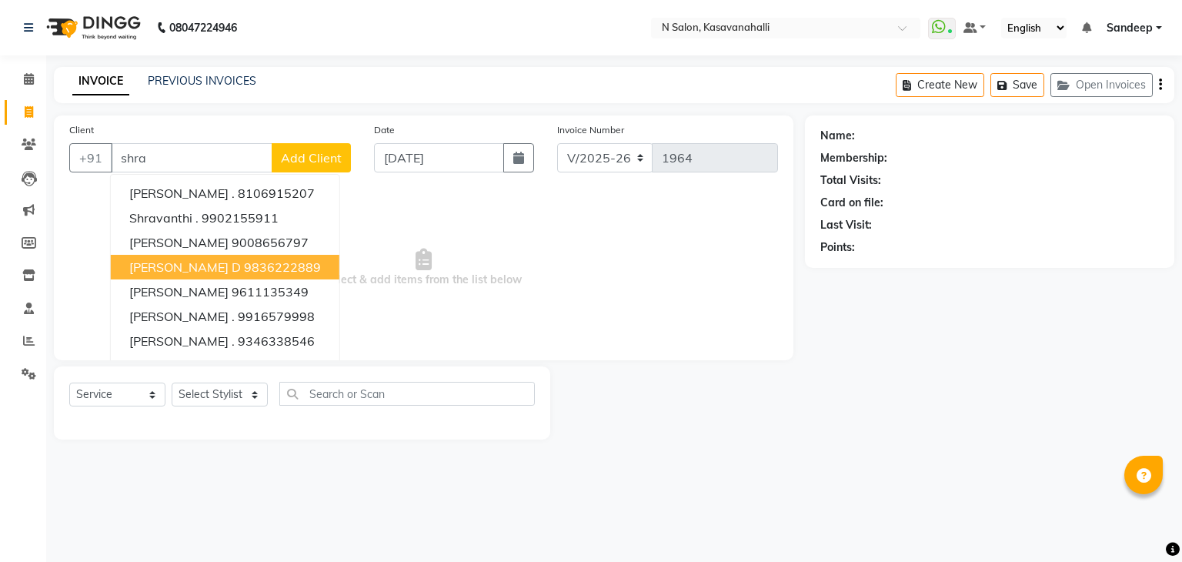
click at [199, 265] on button "[PERSON_NAME] d 9836222889" at bounding box center [225, 267] width 229 height 25
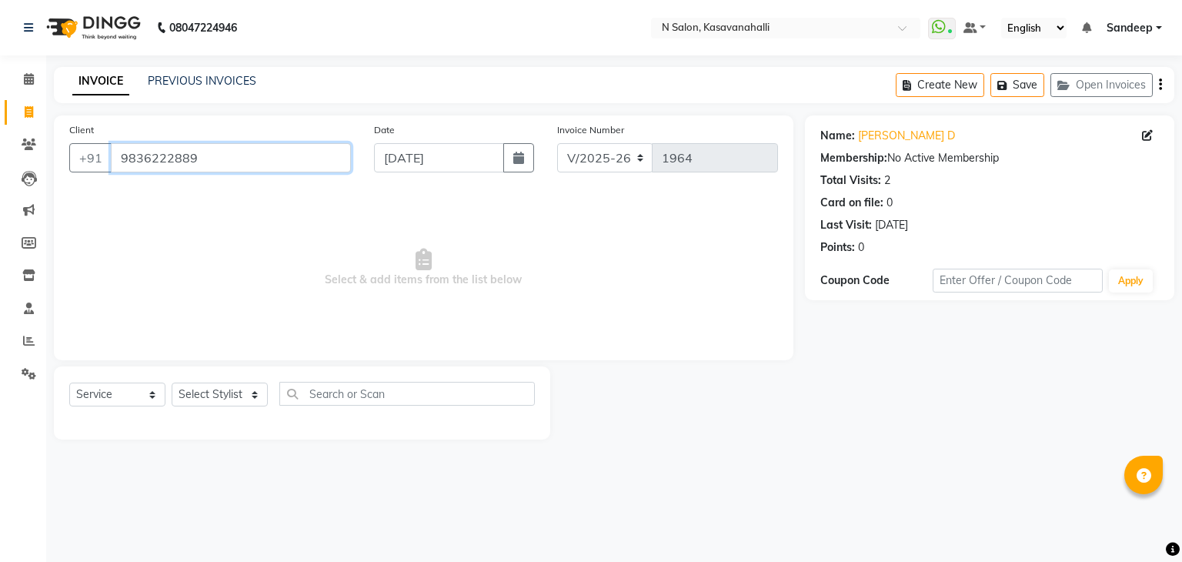
click at [203, 164] on input "9836222889" at bounding box center [231, 157] width 240 height 29
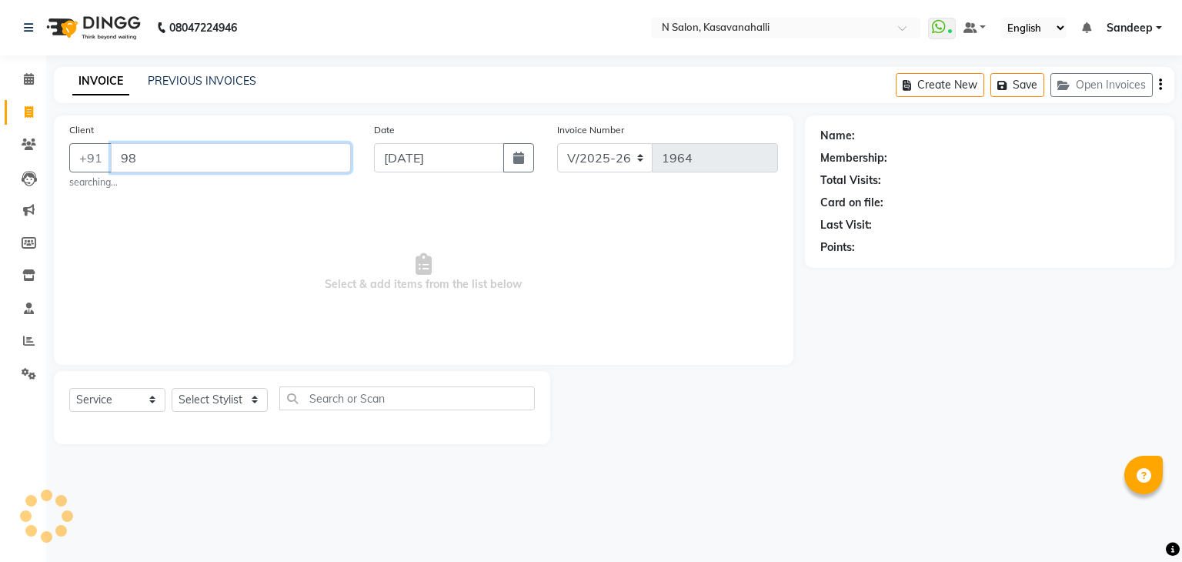
type input "9"
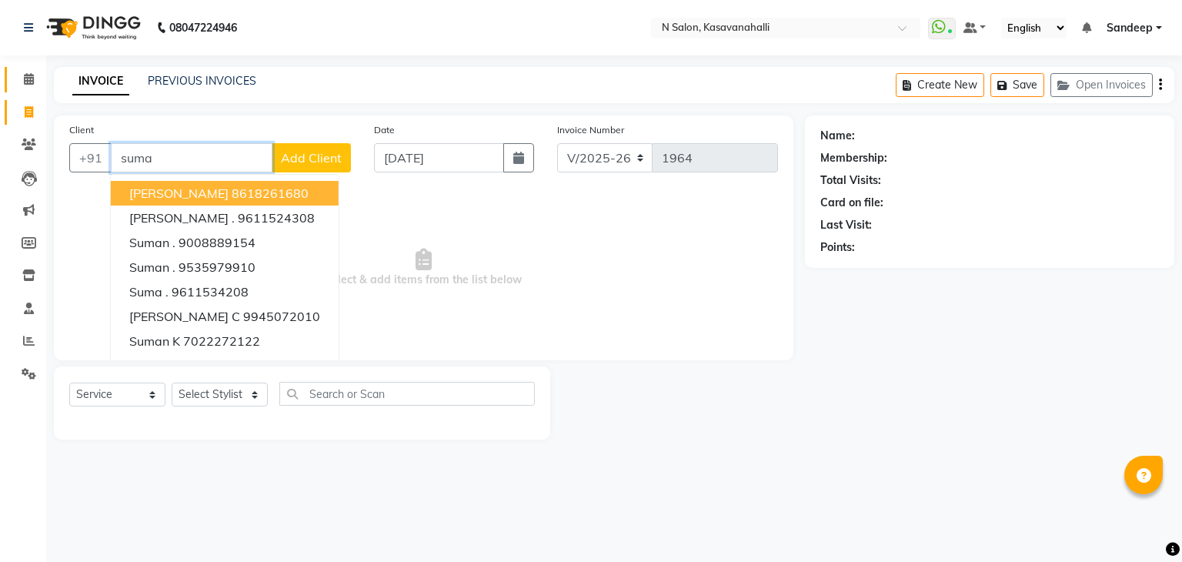
type input "suma"
click at [31, 115] on icon at bounding box center [29, 112] width 8 height 12
select select "service"
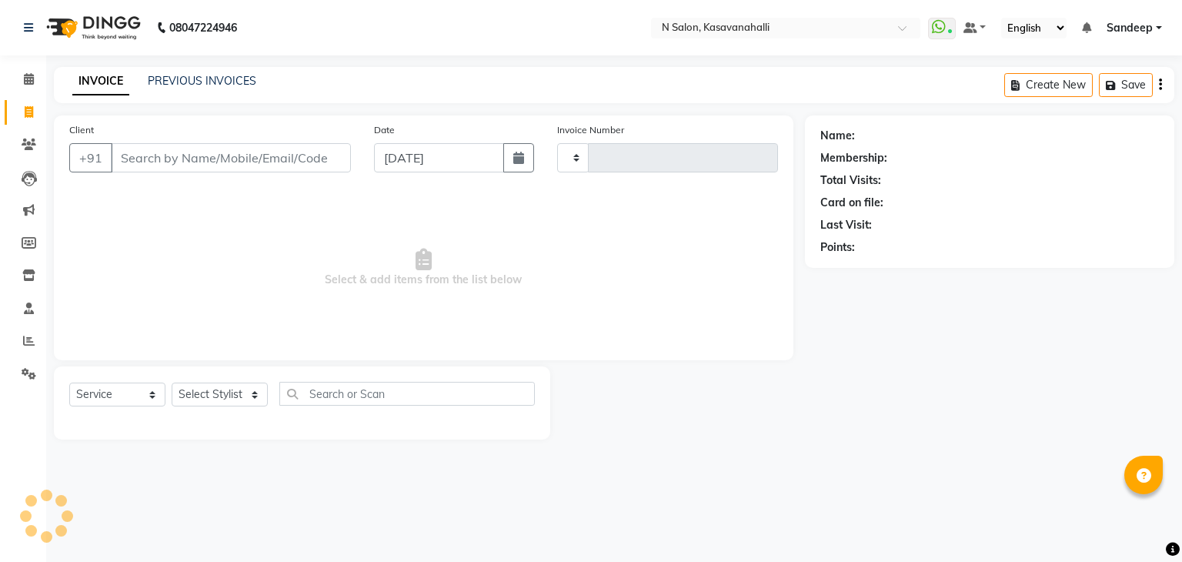
type input "1964"
select select "7111"
click at [33, 80] on icon at bounding box center [29, 79] width 10 height 12
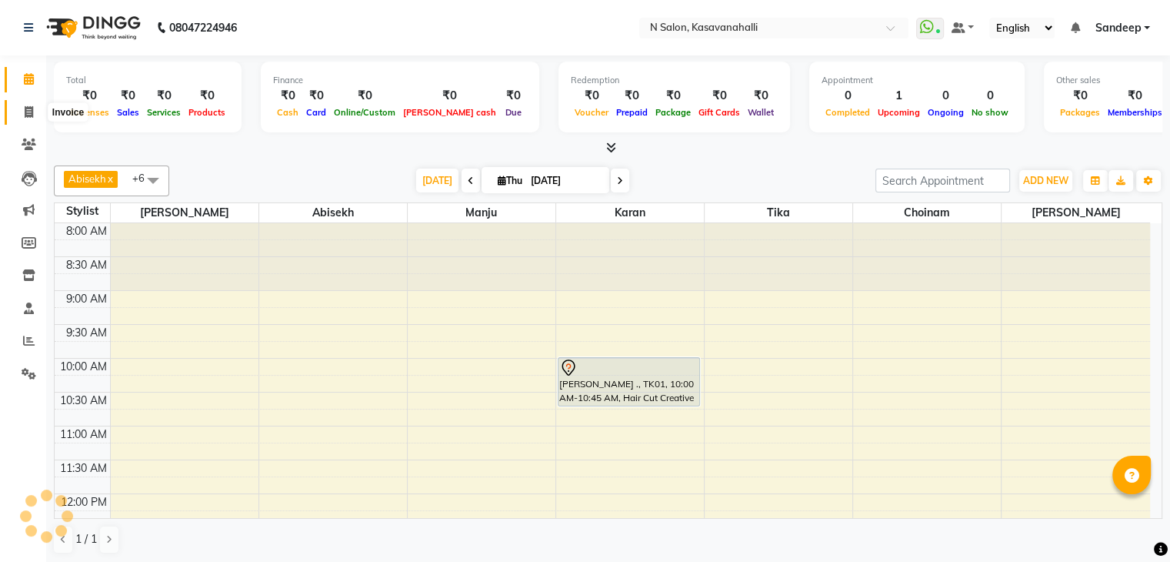
click at [29, 109] on icon at bounding box center [29, 112] width 8 height 12
select select "service"
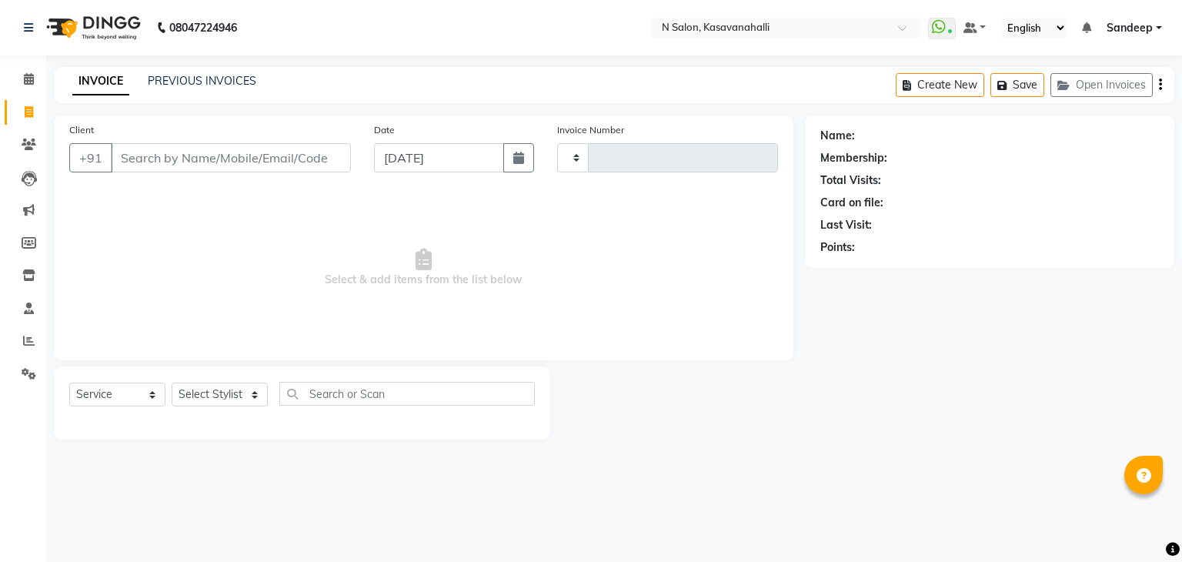
click at [226, 88] on div "PREVIOUS INVOICES" at bounding box center [202, 81] width 109 height 16
type input "1964"
select select "7111"
click at [231, 78] on link "PREVIOUS INVOICES" at bounding box center [202, 81] width 109 height 14
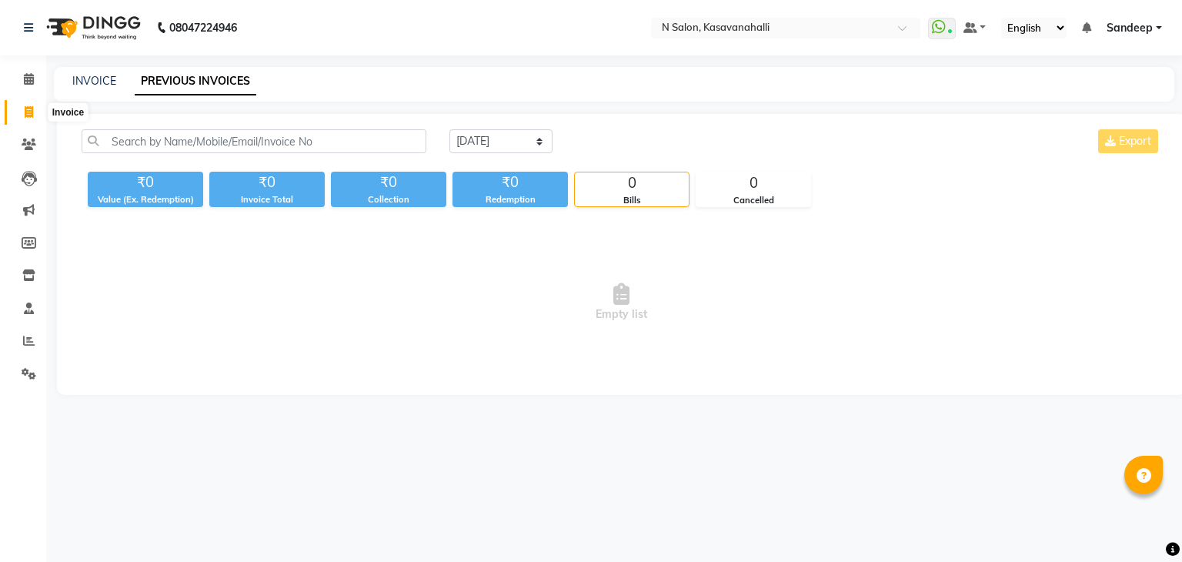
click at [28, 106] on icon at bounding box center [29, 112] width 8 height 12
select select "7111"
select select "service"
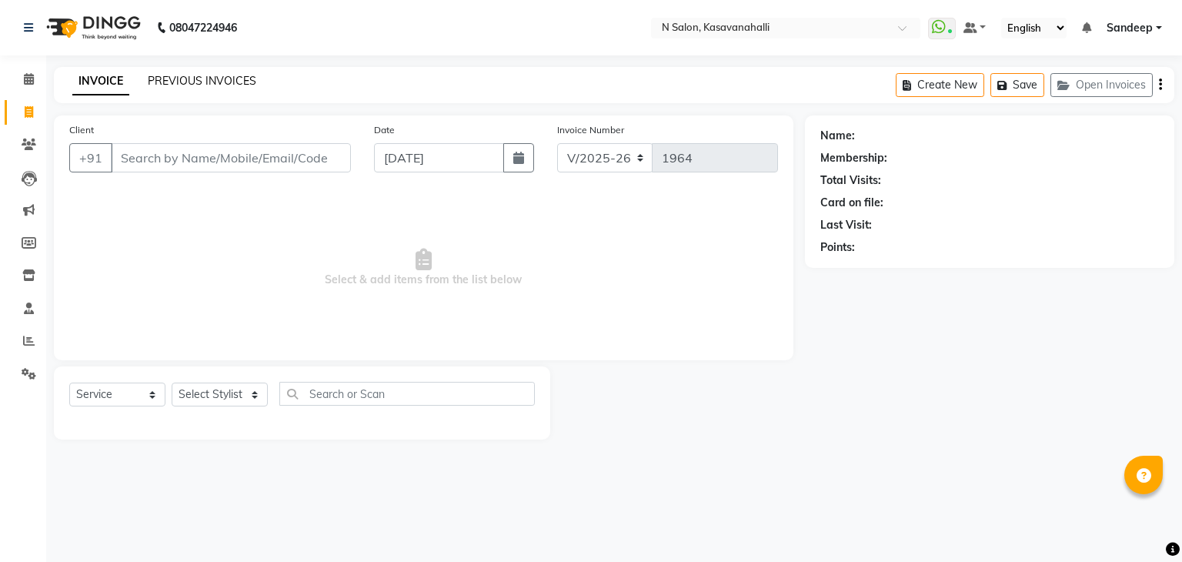
click at [199, 84] on link "PREVIOUS INVOICES" at bounding box center [202, 81] width 109 height 14
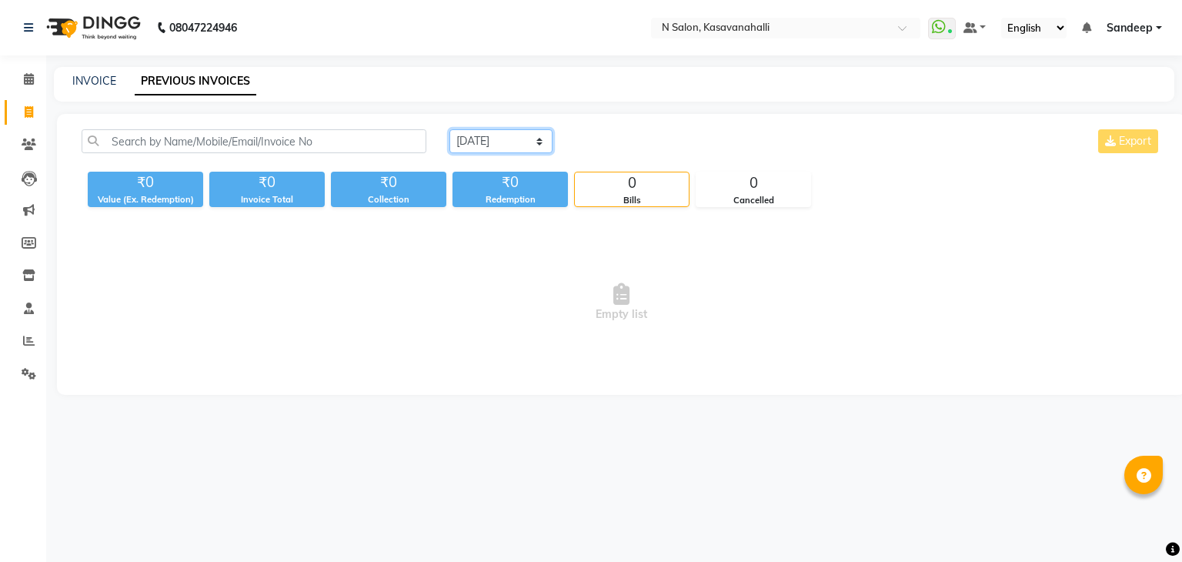
click at [536, 138] on select "[DATE] [DATE] Custom Range" at bounding box center [500, 141] width 103 height 24
select select "[DATE]"
click at [449, 129] on select "[DATE] [DATE] Custom Range" at bounding box center [500, 141] width 103 height 24
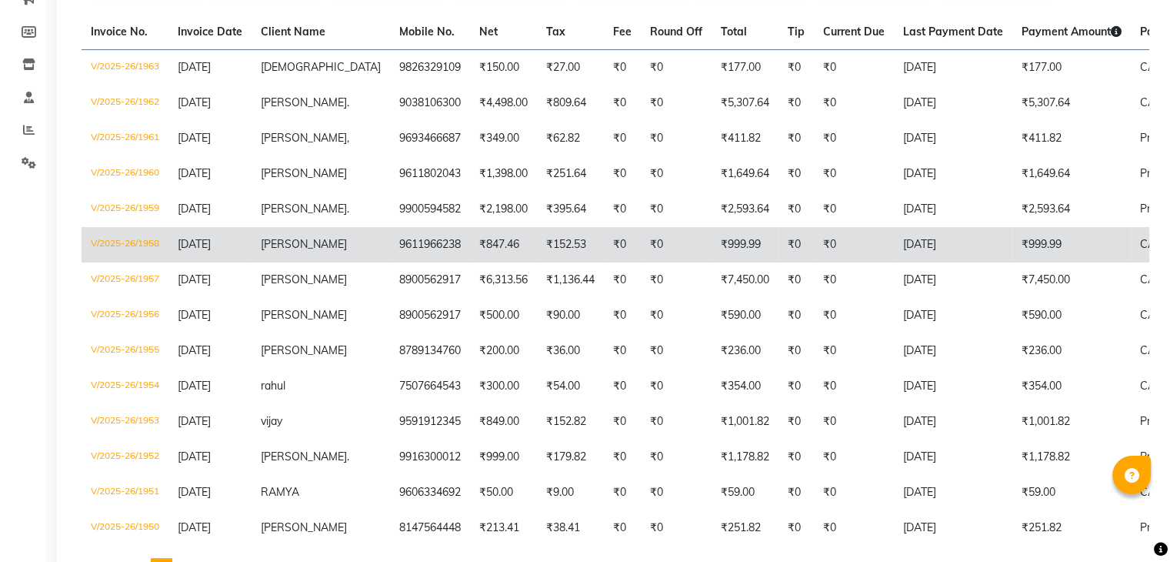
scroll to position [154, 0]
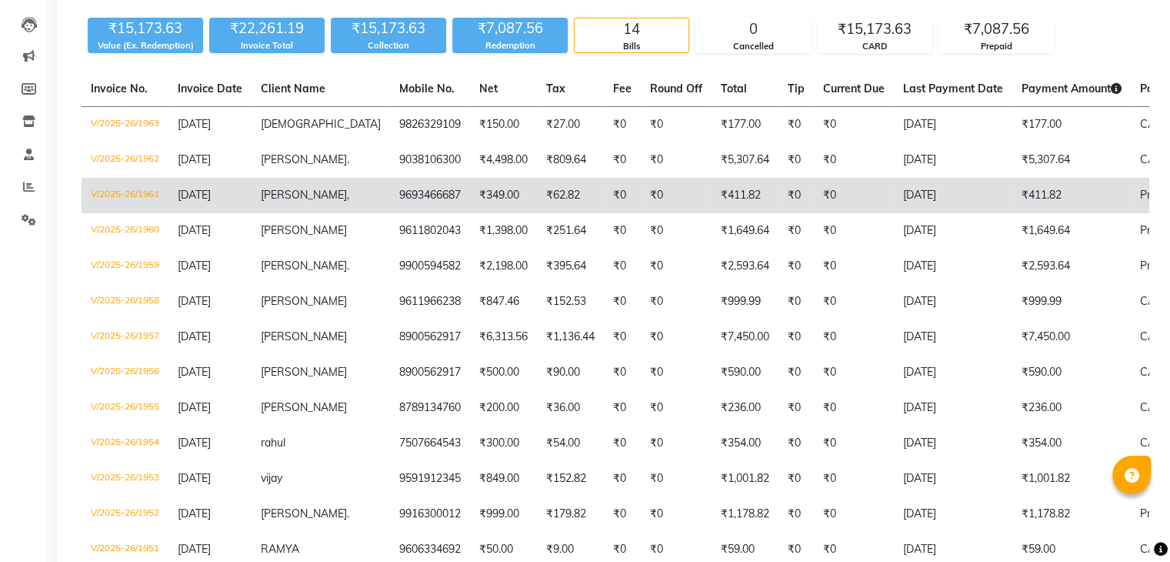
click at [115, 190] on td "V/2025-26/1961" at bounding box center [125, 195] width 87 height 35
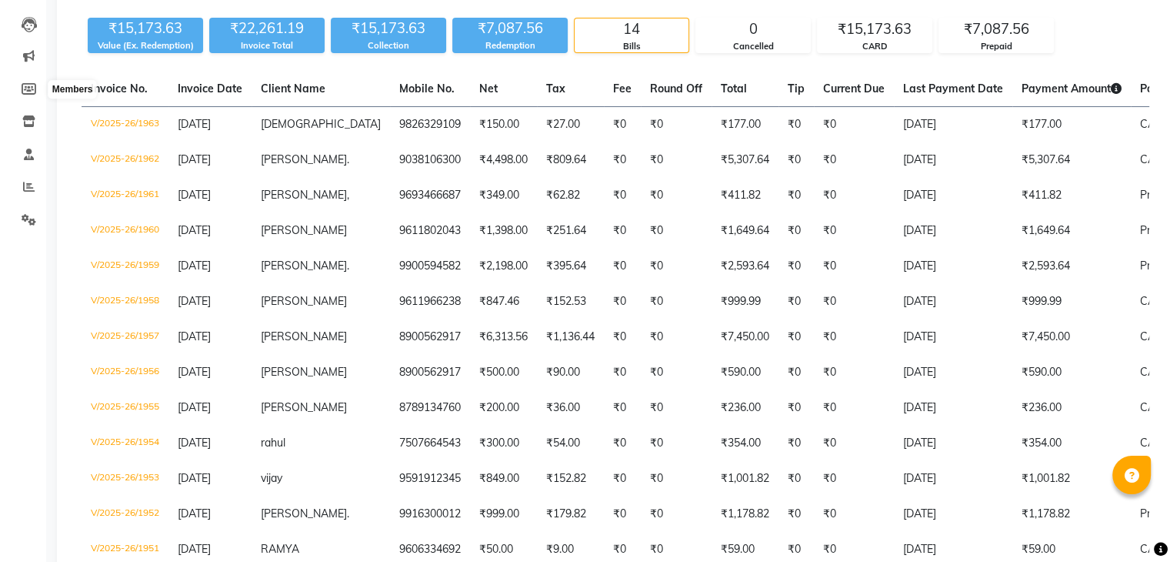
scroll to position [0, 0]
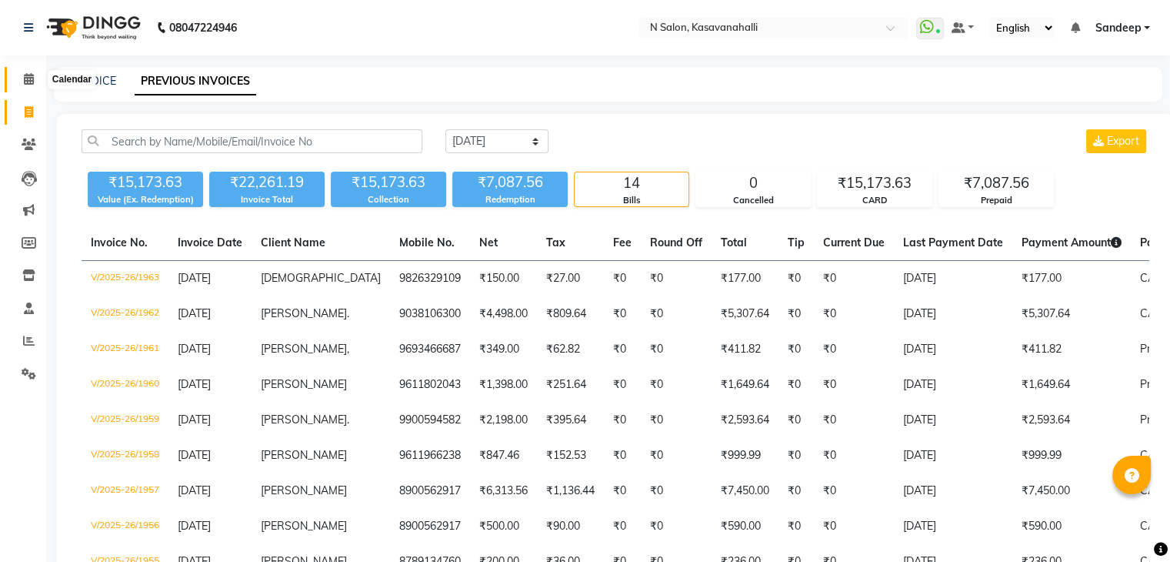
click at [29, 81] on icon at bounding box center [29, 79] width 10 height 12
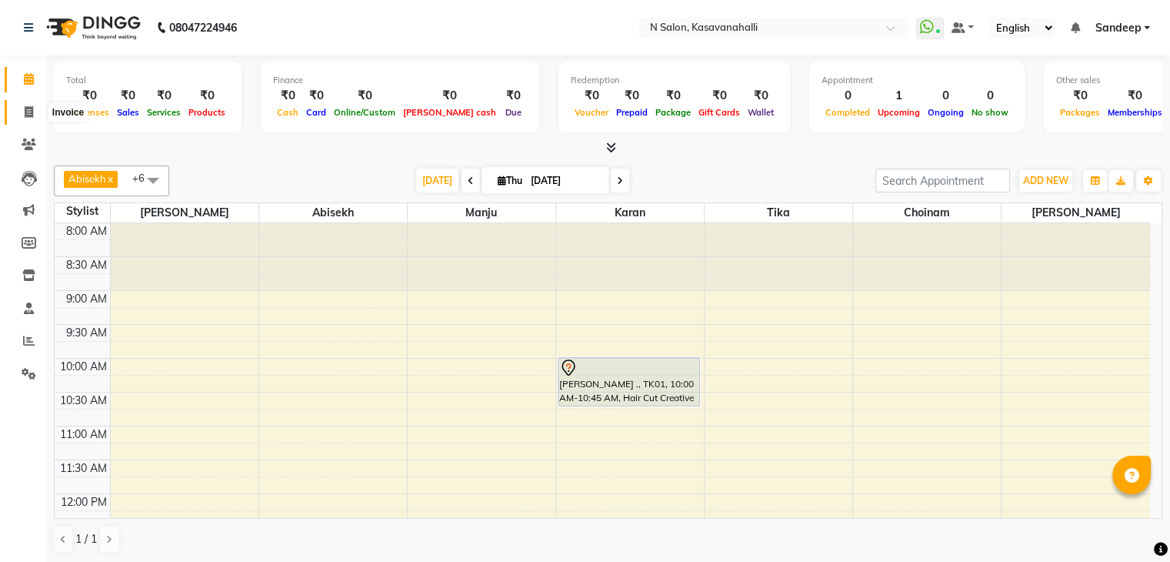
click at [25, 115] on icon at bounding box center [29, 112] width 8 height 12
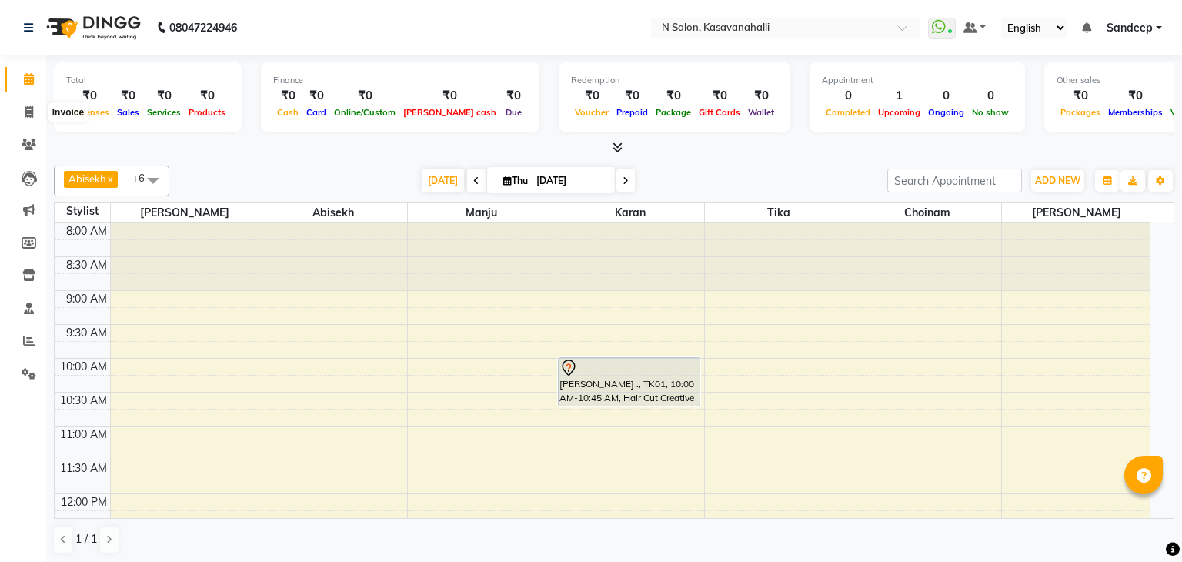
select select "7111"
select select "service"
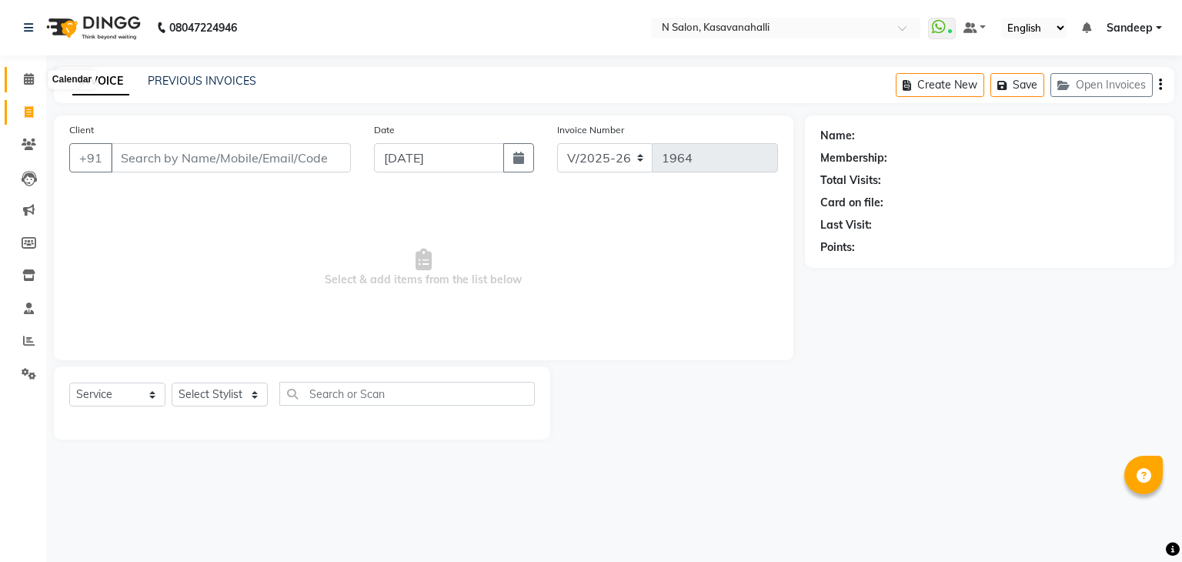
click at [33, 82] on icon at bounding box center [29, 79] width 10 height 12
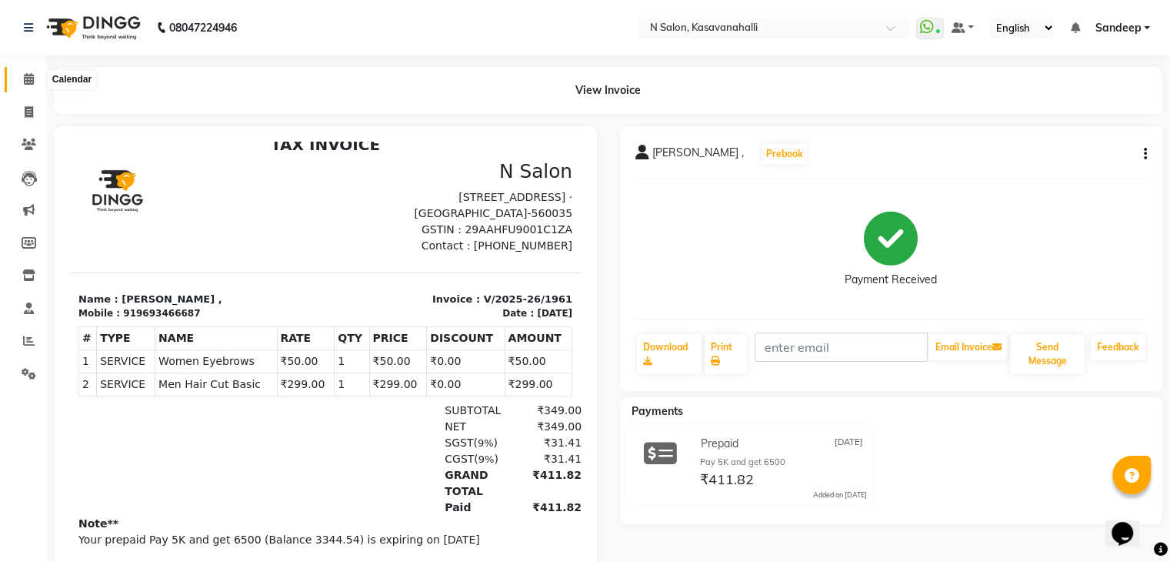
click at [27, 75] on icon at bounding box center [29, 79] width 10 height 12
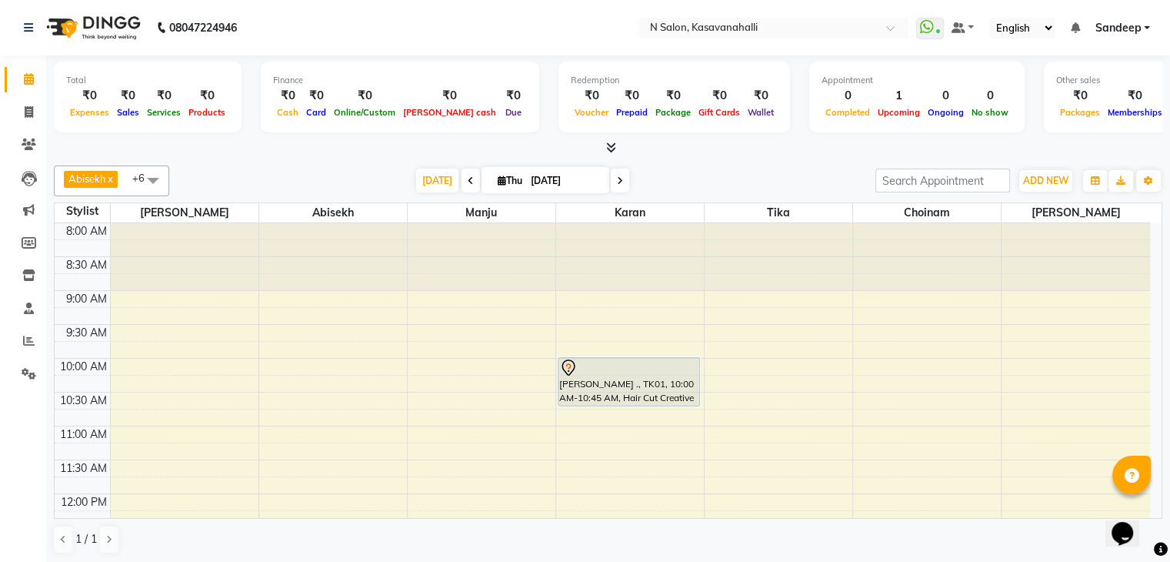
click at [617, 142] on div at bounding box center [608, 148] width 1109 height 16
click at [608, 145] on icon at bounding box center [611, 148] width 10 height 12
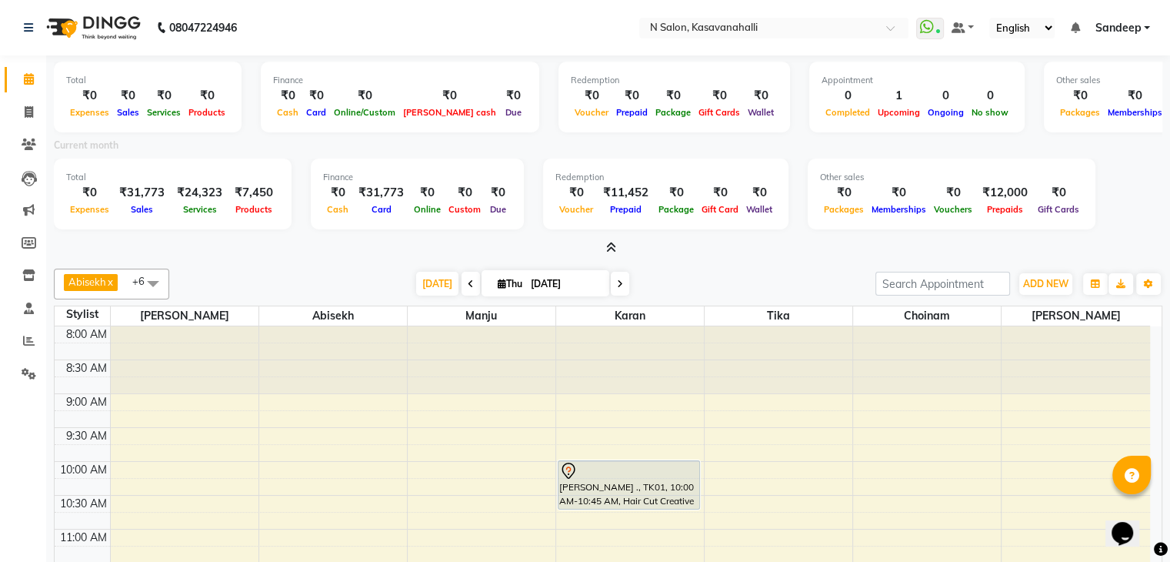
click at [603, 251] on span at bounding box center [608, 248] width 16 height 16
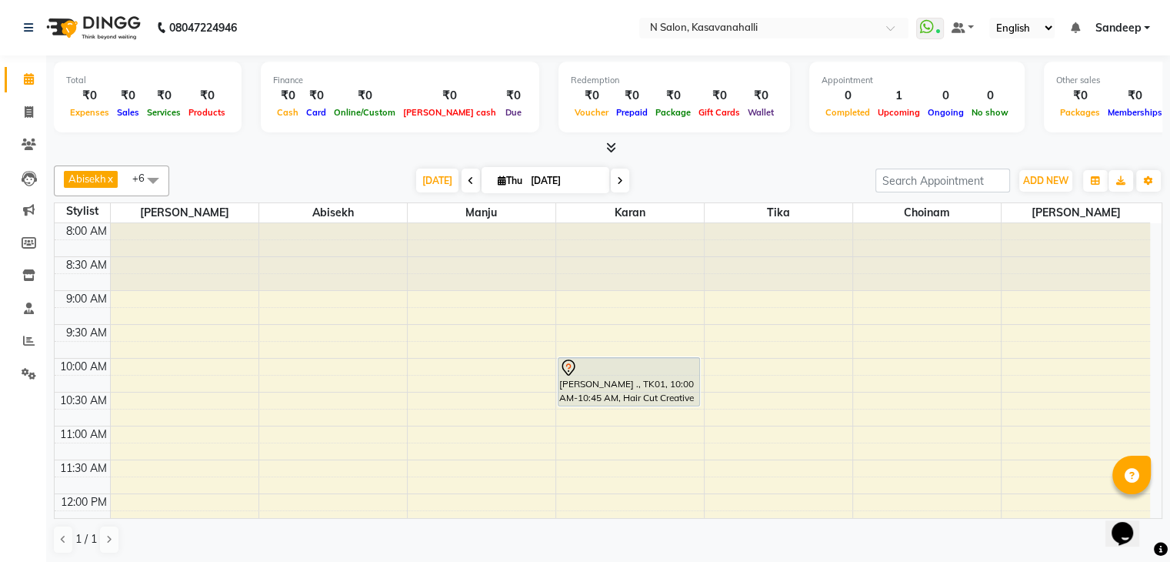
click at [468, 171] on span at bounding box center [471, 181] width 18 height 24
type input "[DATE]"
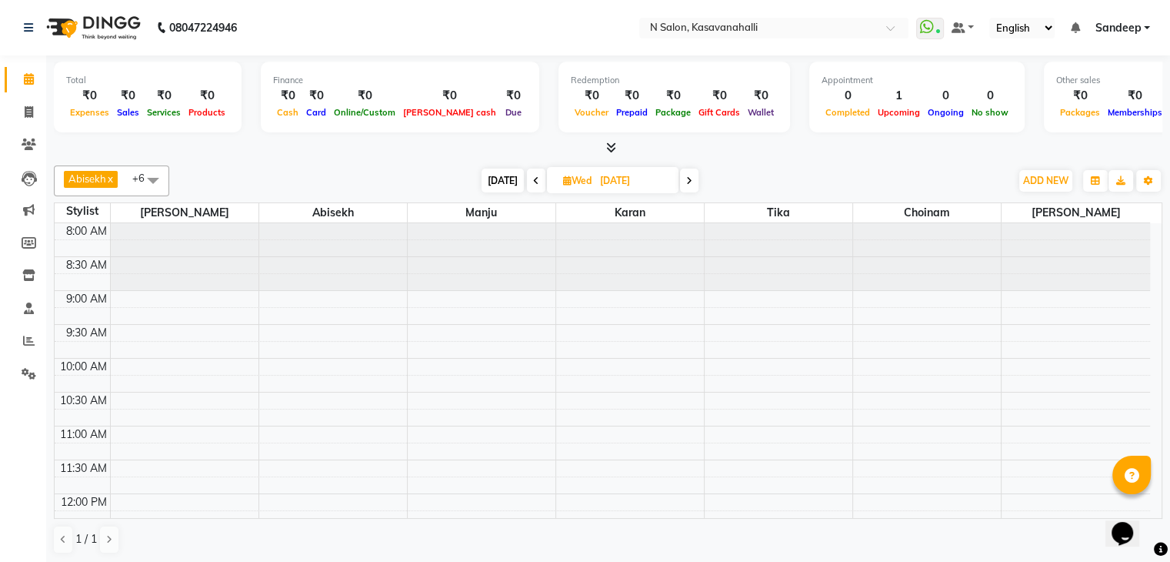
click at [150, 180] on span at bounding box center [153, 179] width 31 height 29
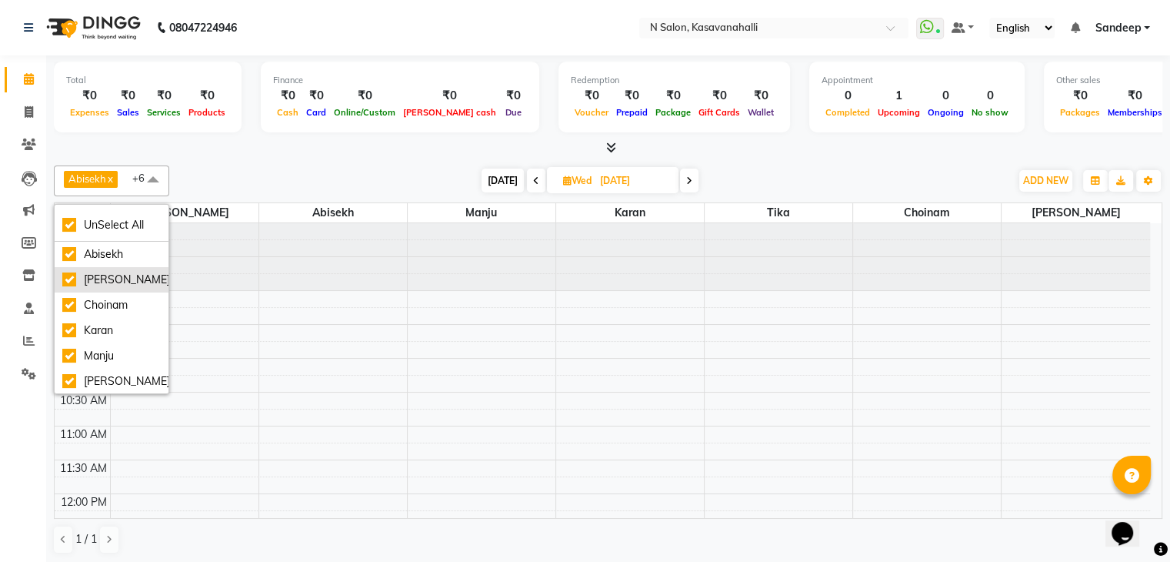
click at [108, 268] on li "[PERSON_NAME]" at bounding box center [112, 279] width 114 height 25
checkbox input "false"
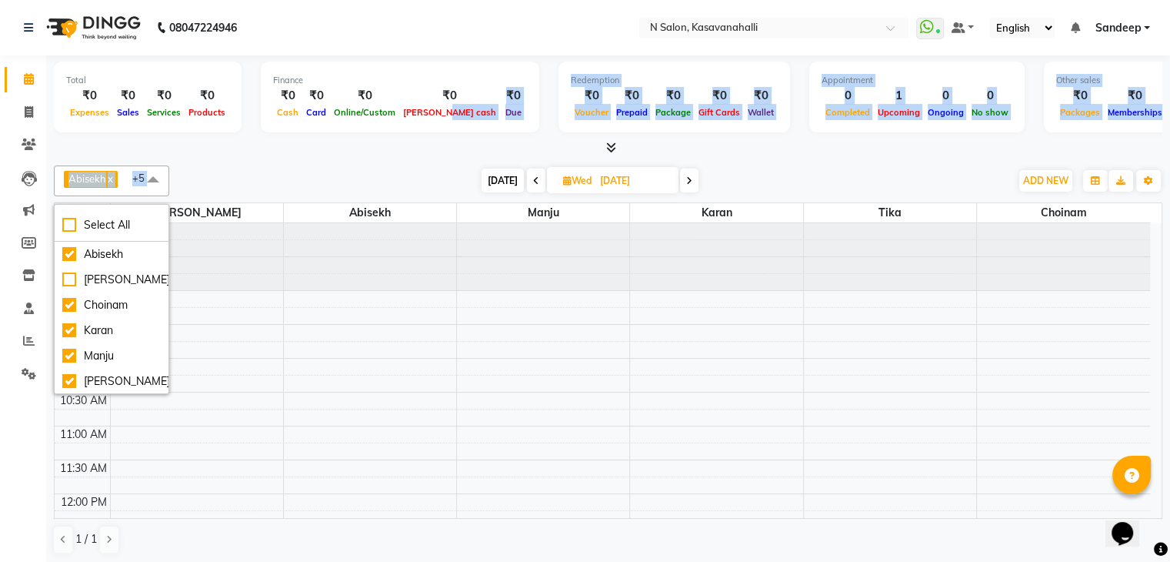
drag, startPoint x: 434, startPoint y: 120, endPoint x: 443, endPoint y: 166, distance: 47.1
click at [443, 166] on div "Total ₹0 Expenses ₹0 Sales ₹0 Services ₹0 Products Finance ₹0 Cash ₹0 Card ₹0 O…" at bounding box center [608, 309] width 1124 height 509
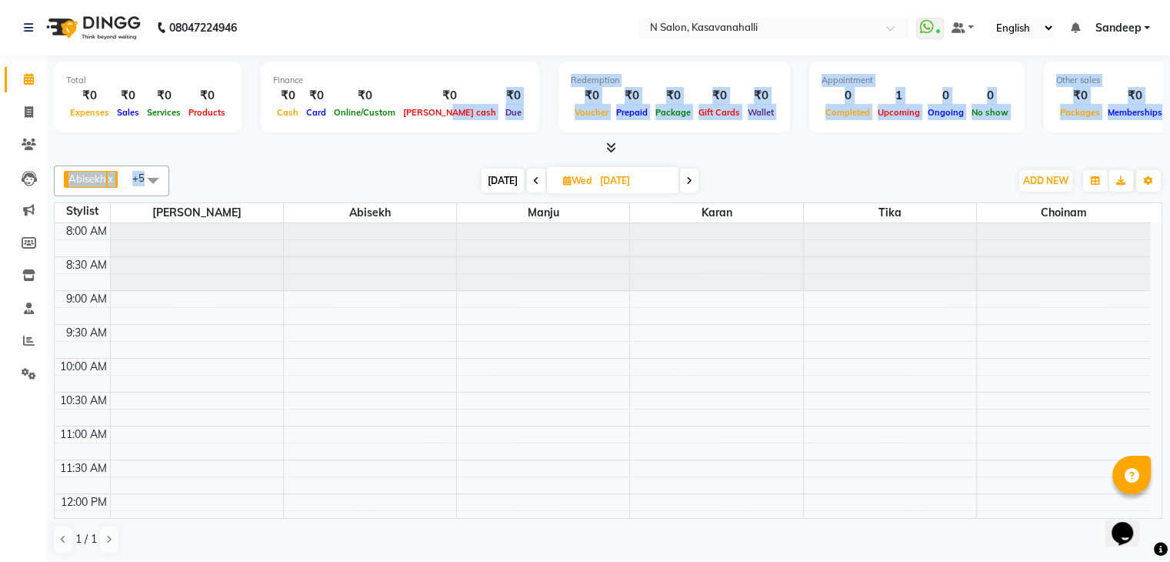
click at [443, 166] on div "Abisekh x Choinam x Karan x Manju x RAJESHWARI x Tika x +5 Select All Abisekh A…" at bounding box center [608, 180] width 1109 height 31
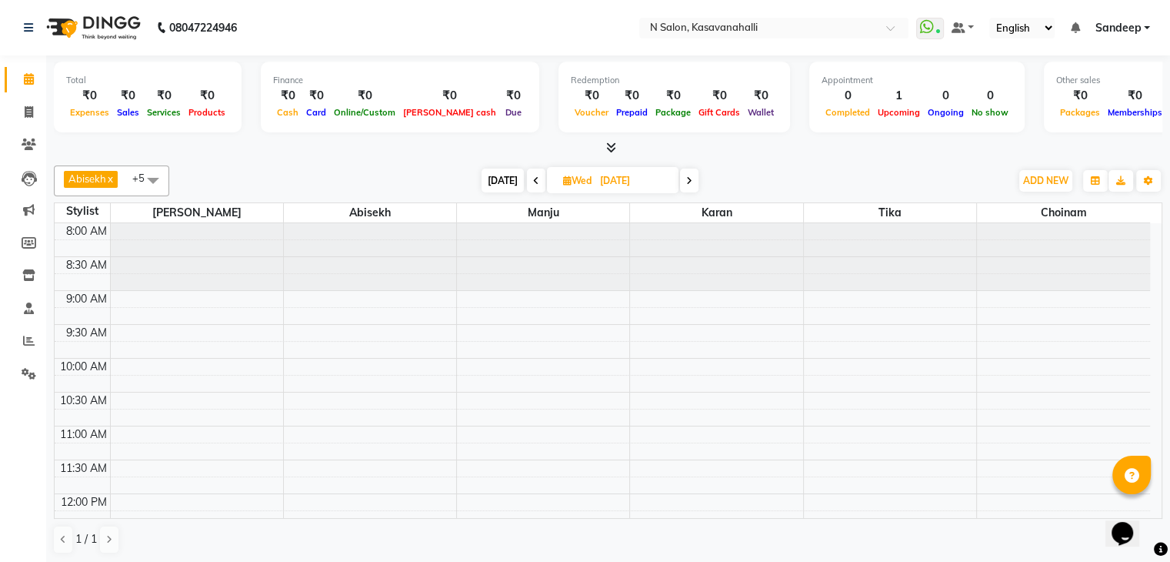
click at [527, 173] on span at bounding box center [536, 181] width 18 height 24
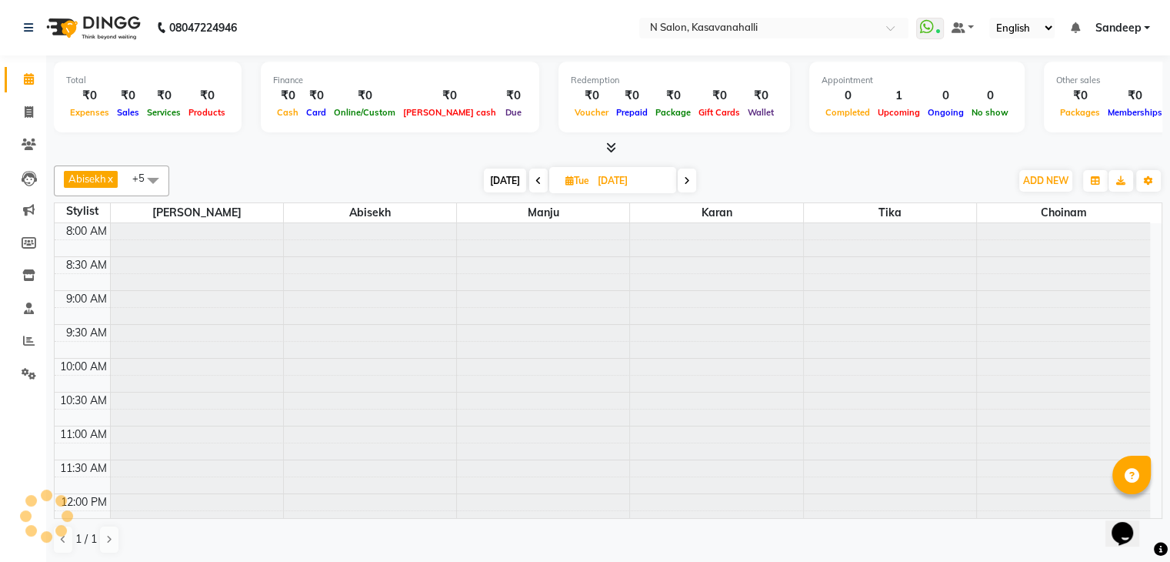
scroll to position [403, 0]
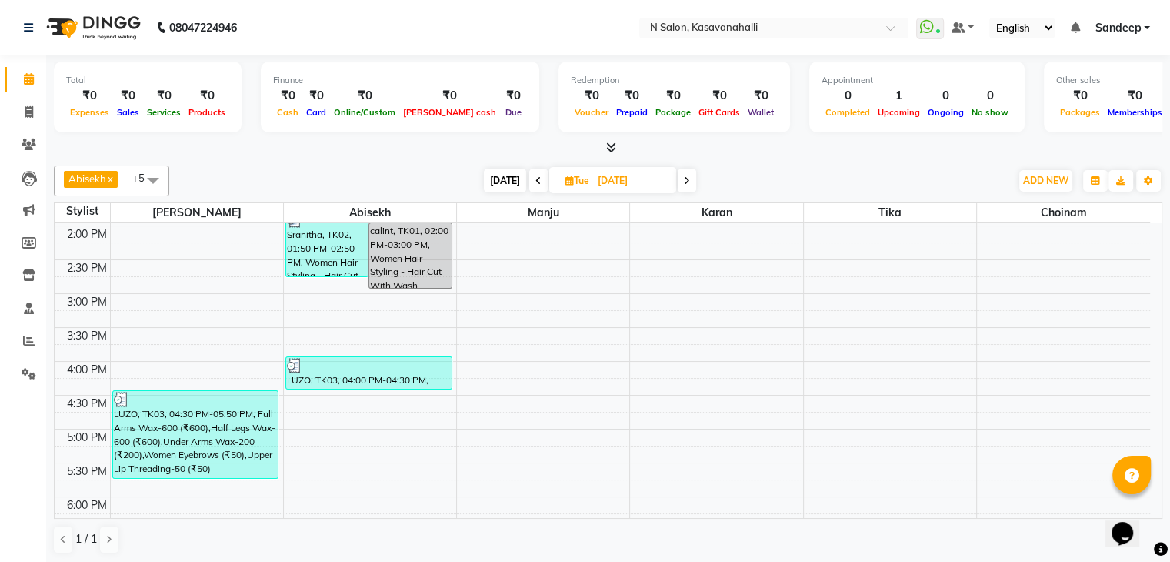
click at [683, 170] on span at bounding box center [687, 181] width 18 height 24
type input "[DATE]"
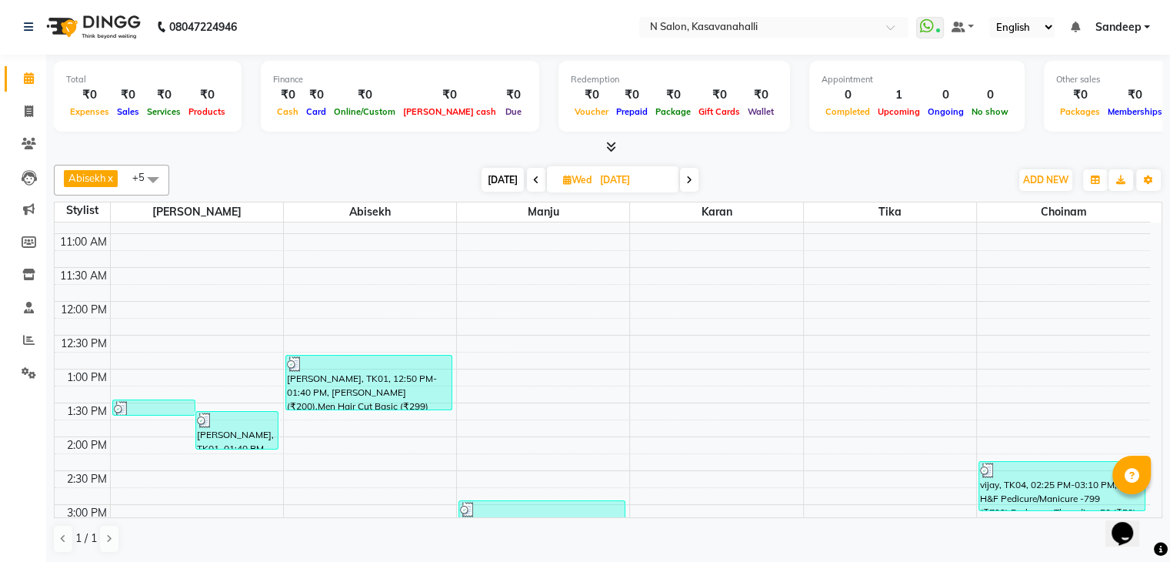
scroll to position [0, 0]
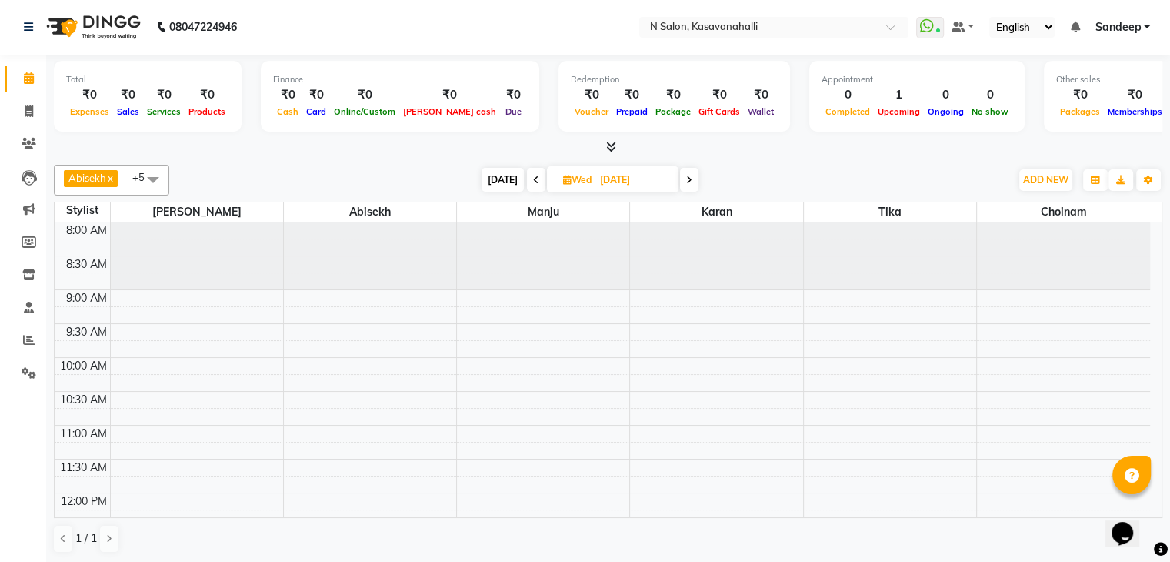
click at [149, 175] on span at bounding box center [153, 179] width 31 height 29
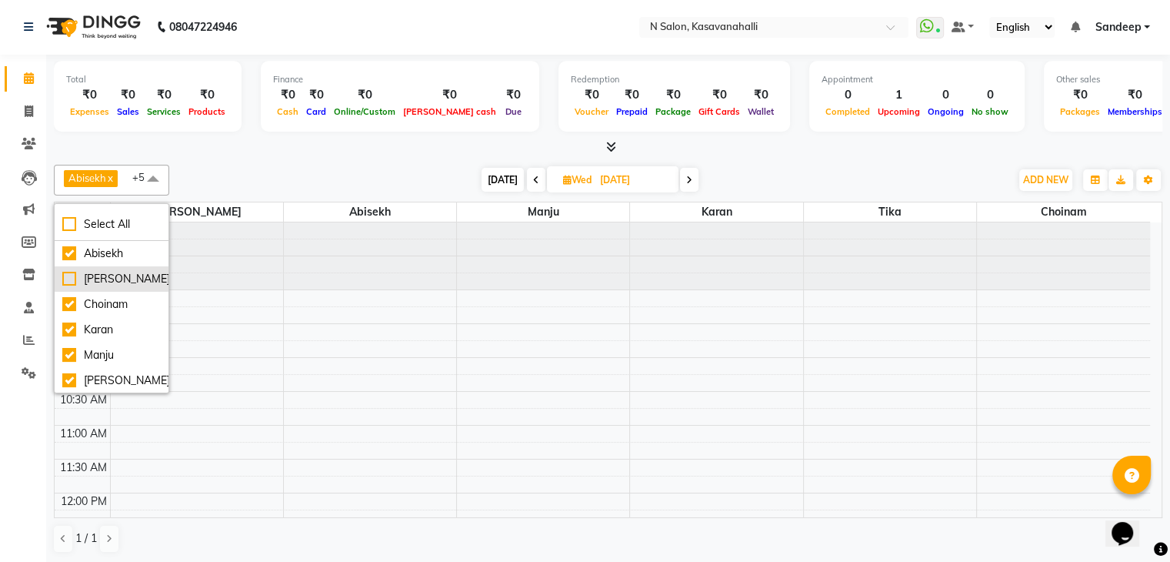
click at [125, 267] on li "[PERSON_NAME]" at bounding box center [112, 278] width 114 height 25
checkbox input "true"
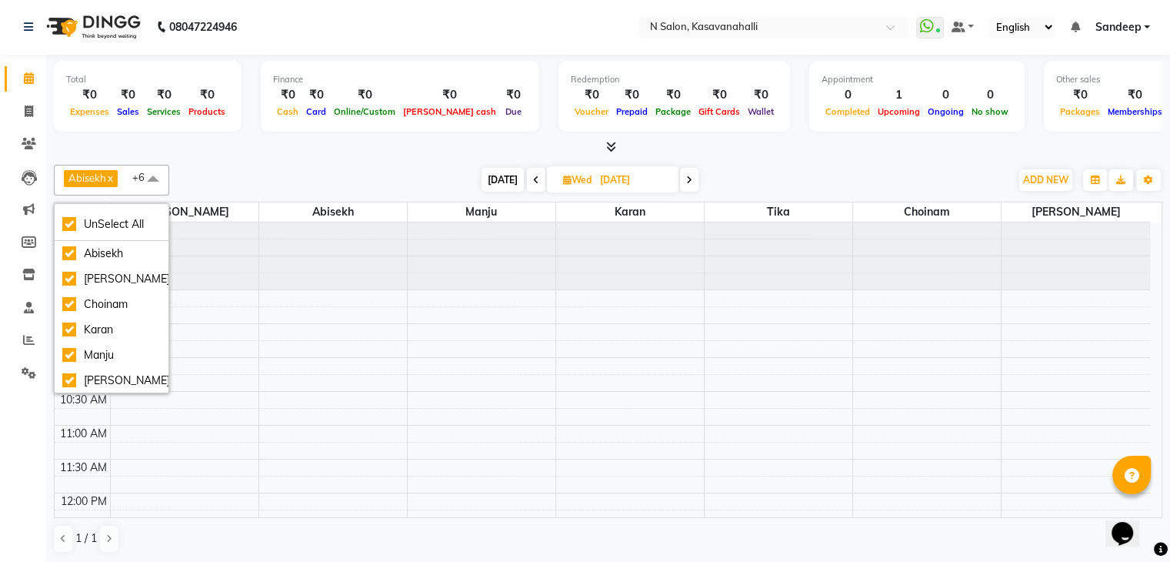
click at [726, 165] on div "Abisekh x Choinam x Karan x Manju x RAJESHWARI x Tika x Amandeep kaur x +6 UnSe…" at bounding box center [608, 180] width 1109 height 31
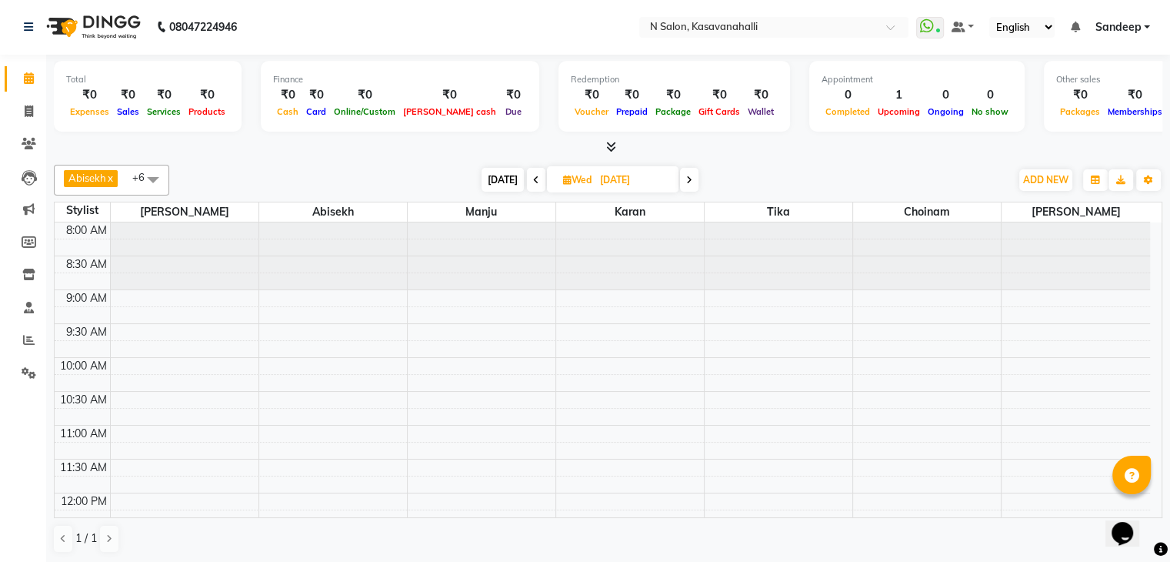
click at [726, 165] on div "Abisekh x Choinam x Karan x Manju x RAJESHWARI x Tika x Amandeep kaur x +6 UnSe…" at bounding box center [608, 180] width 1109 height 31
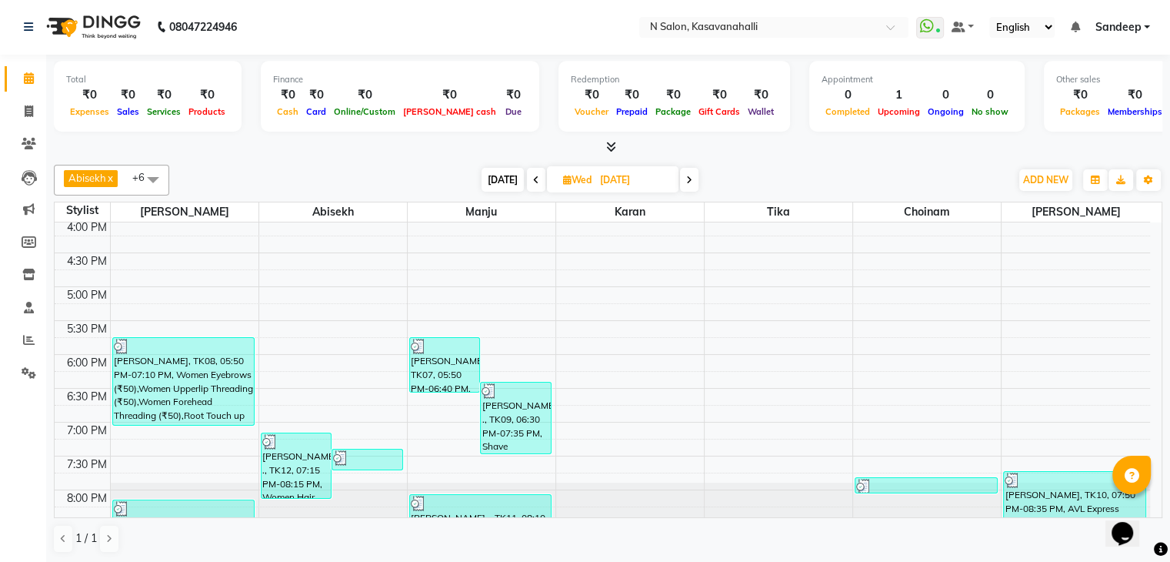
scroll to position [576, 0]
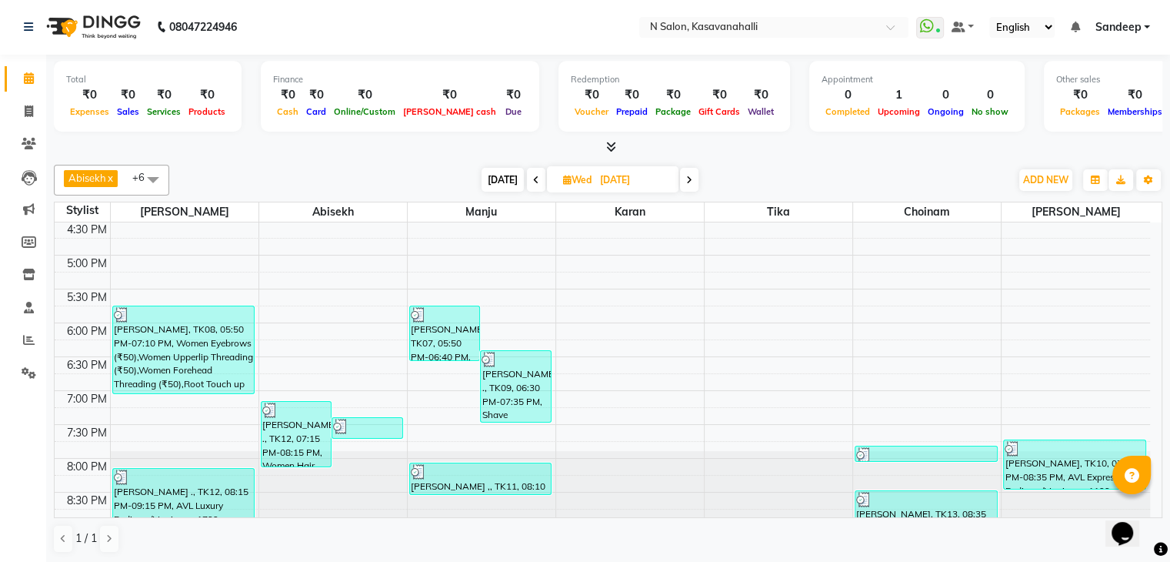
click at [687, 177] on icon at bounding box center [689, 179] width 6 height 9
type input "[DATE]"
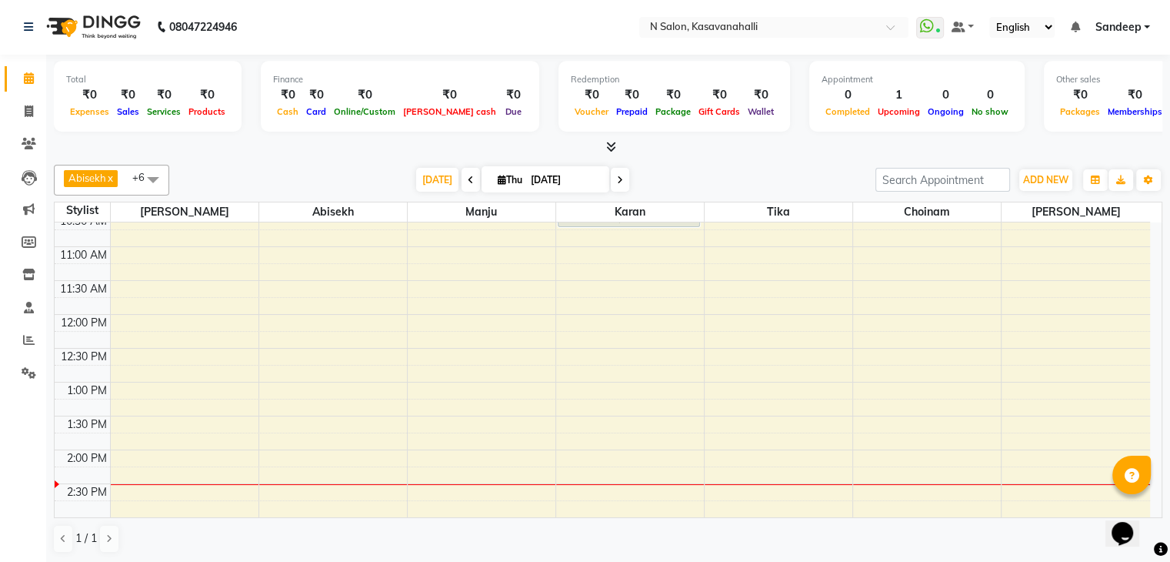
scroll to position [0, 0]
